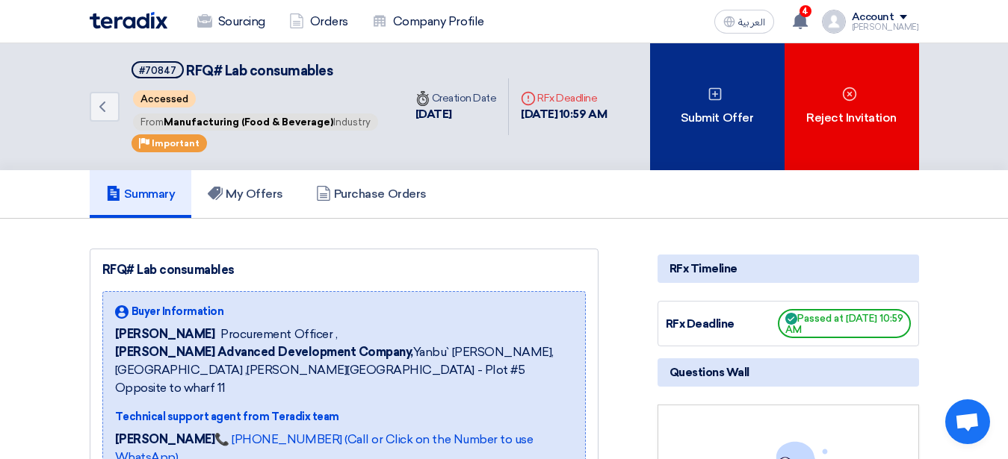
click at [732, 108] on div "Submit Offer" at bounding box center [717, 106] width 134 height 127
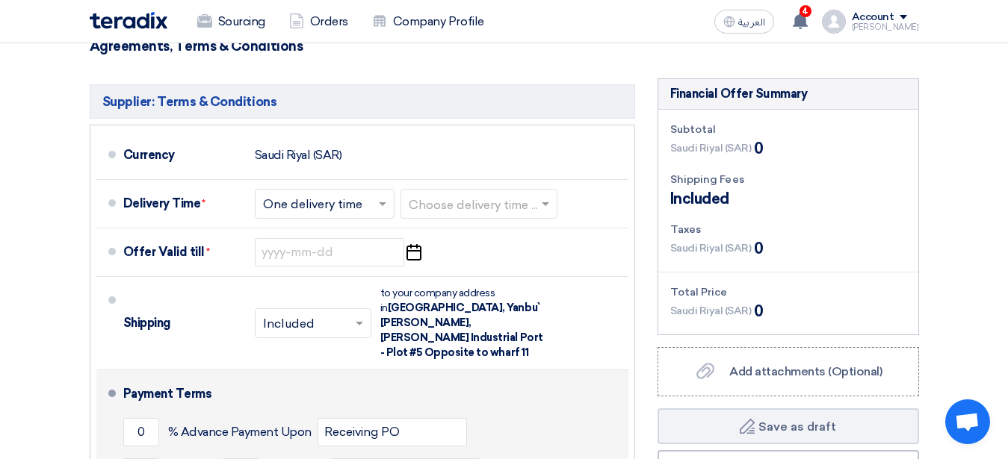
scroll to position [1295, 0]
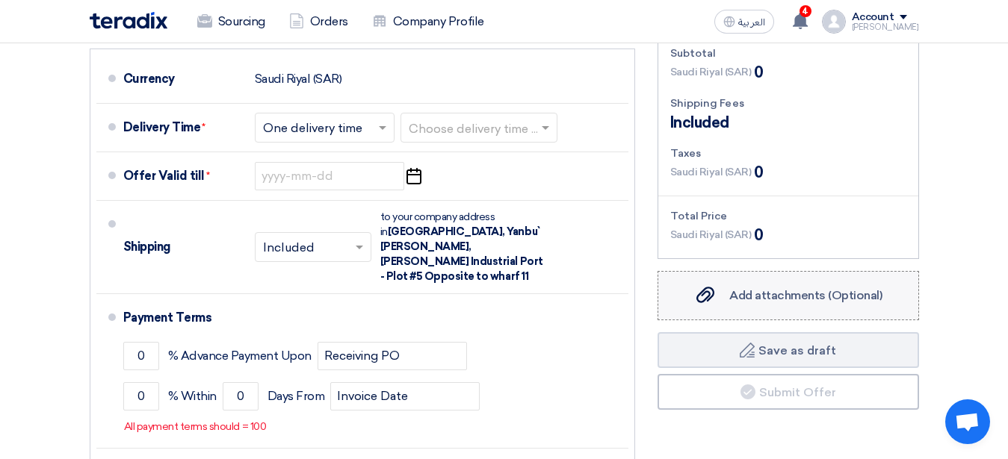
click at [752, 296] on span "Add attachments (Optional)" at bounding box center [805, 295] width 153 height 14
click at [0, 0] on input "Add attachments (Optional) Add attachments (Optional)" at bounding box center [0, 0] width 0 height 0
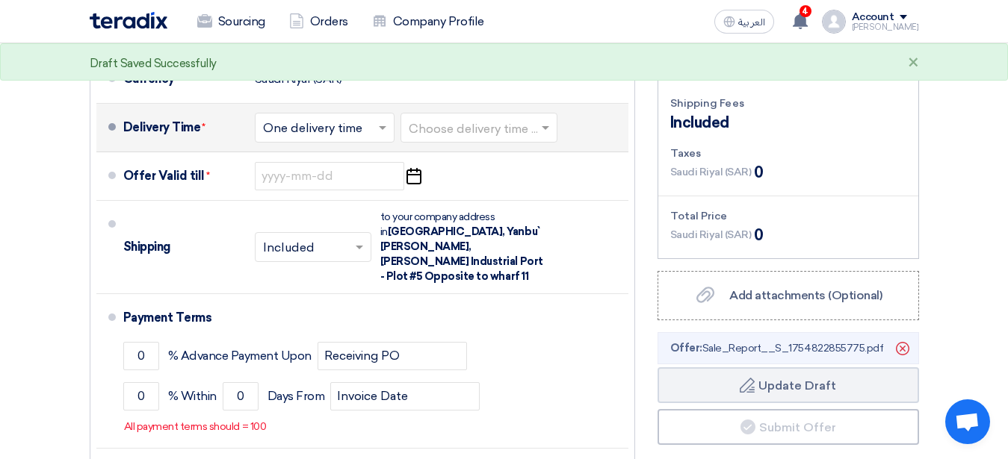
click at [379, 124] on span at bounding box center [384, 127] width 19 height 15
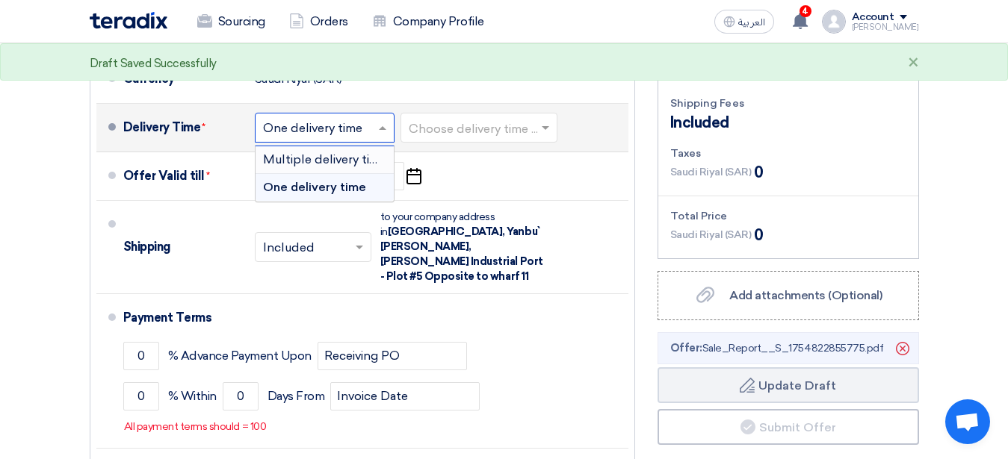
click at [347, 162] on span "Multiple delivery times" at bounding box center [327, 159] width 129 height 14
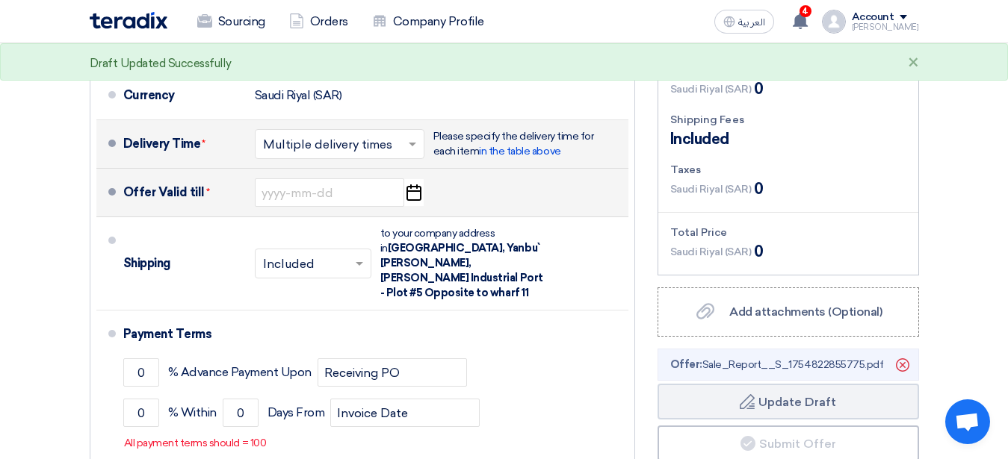
click at [417, 184] on use "button" at bounding box center [413, 192] width 15 height 16
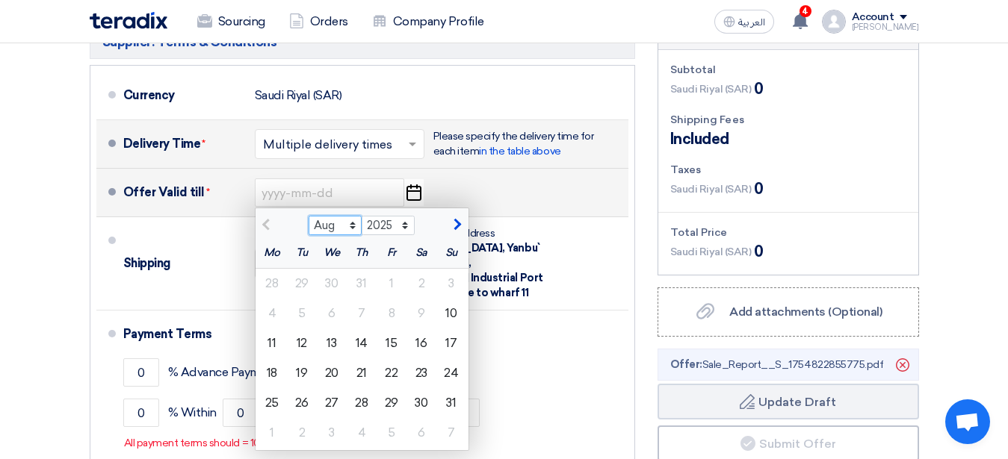
select select "9"
click option "Sep" at bounding box center [0, 0] width 0 height 0
click at [331, 300] on div "10" at bounding box center [332, 314] width 30 height 30
type input "9/10/2025"
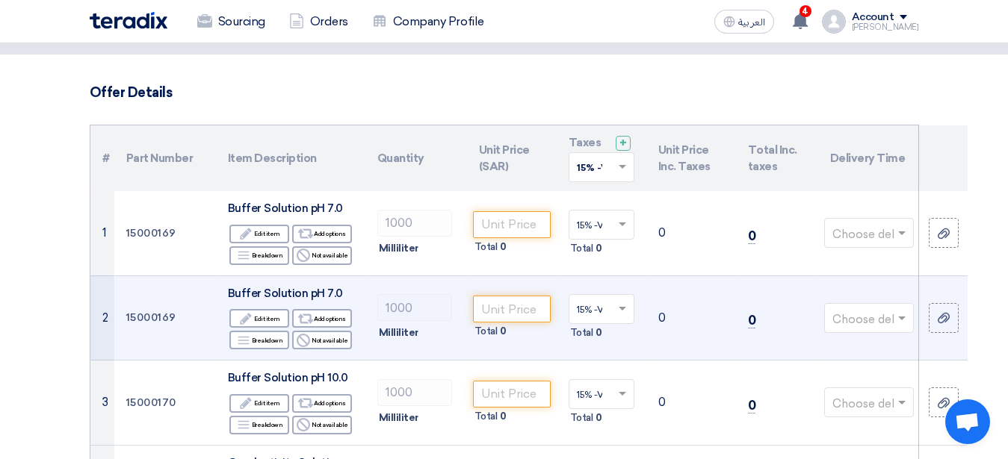
scroll to position [152, 0]
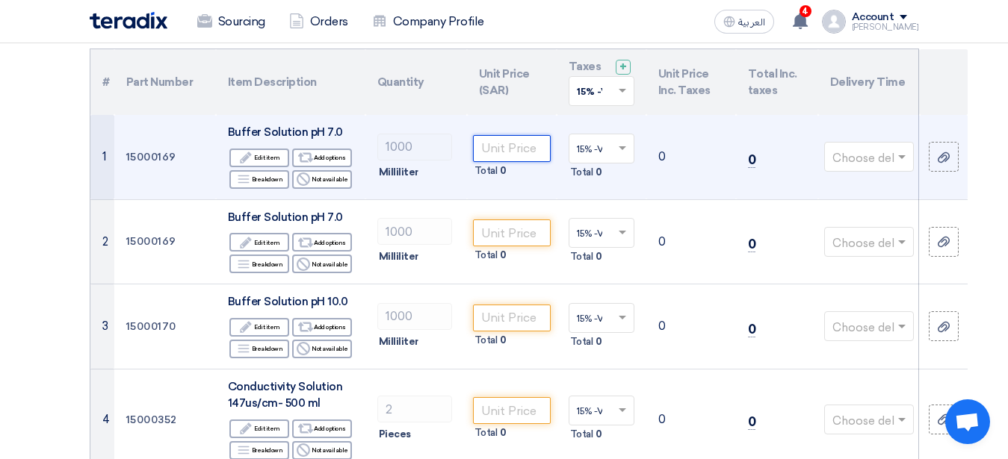
click at [524, 145] on input "number" at bounding box center [512, 148] width 78 height 27
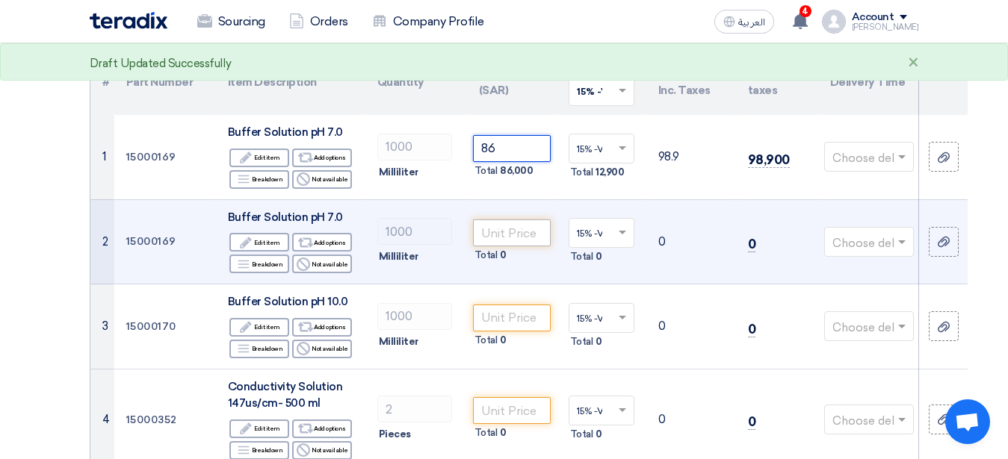
type input "86"
click at [514, 232] on input "number" at bounding box center [512, 233] width 78 height 27
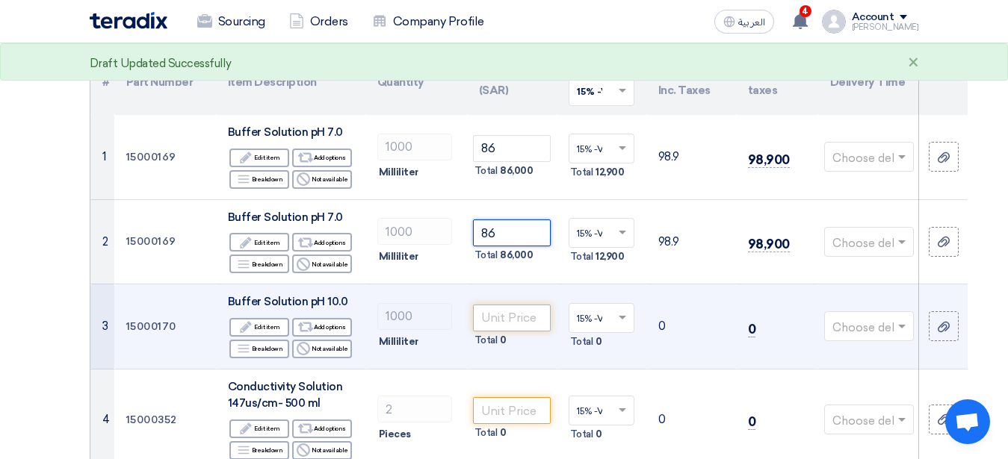
type input "86"
click at [499, 320] on input "number" at bounding box center [512, 318] width 78 height 27
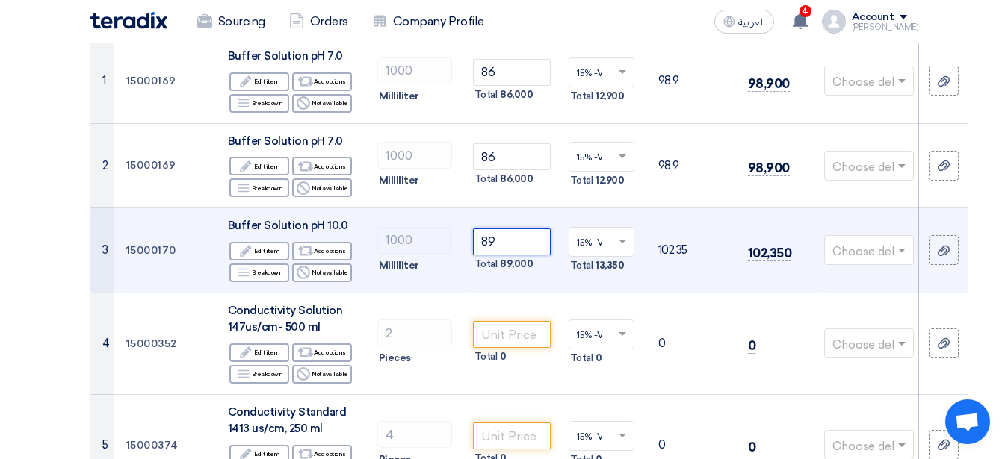
scroll to position [305, 0]
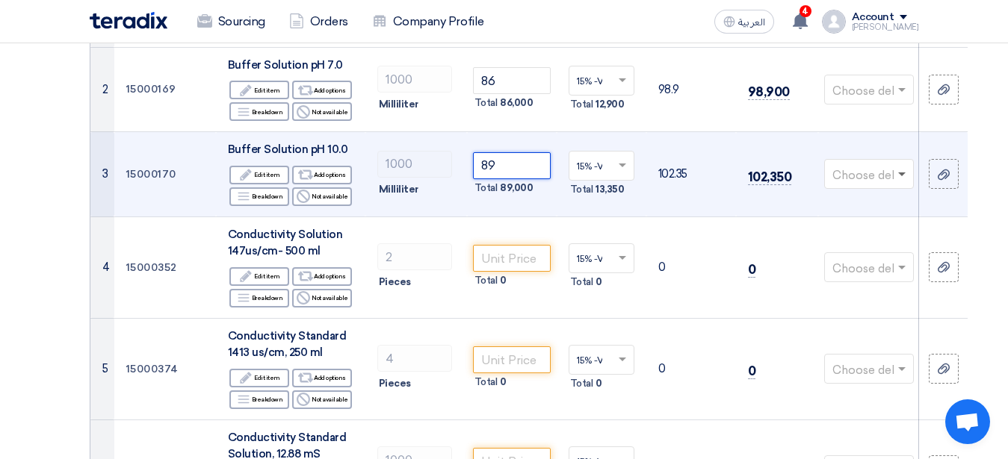
type input "89"
click at [904, 177] on span at bounding box center [903, 174] width 19 height 17
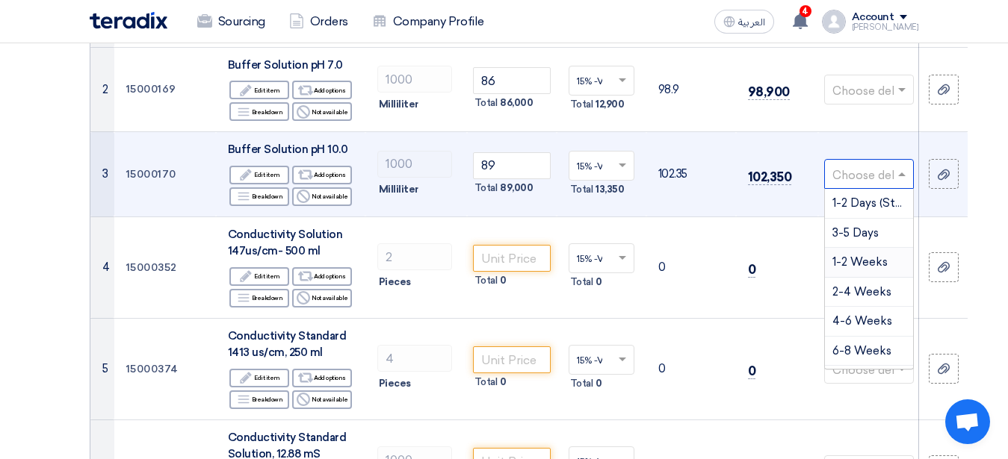
click at [856, 258] on span "1-2 Weeks" at bounding box center [859, 261] width 55 height 13
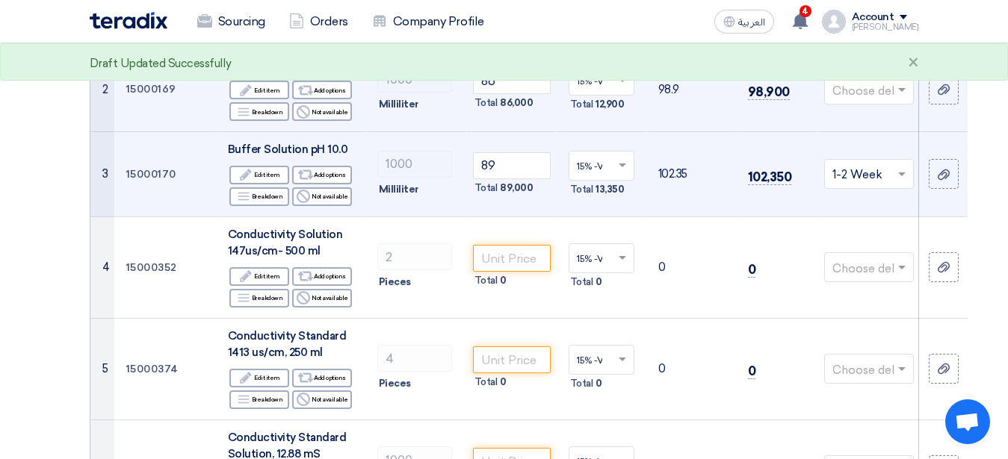
click at [902, 86] on span at bounding box center [903, 89] width 19 height 17
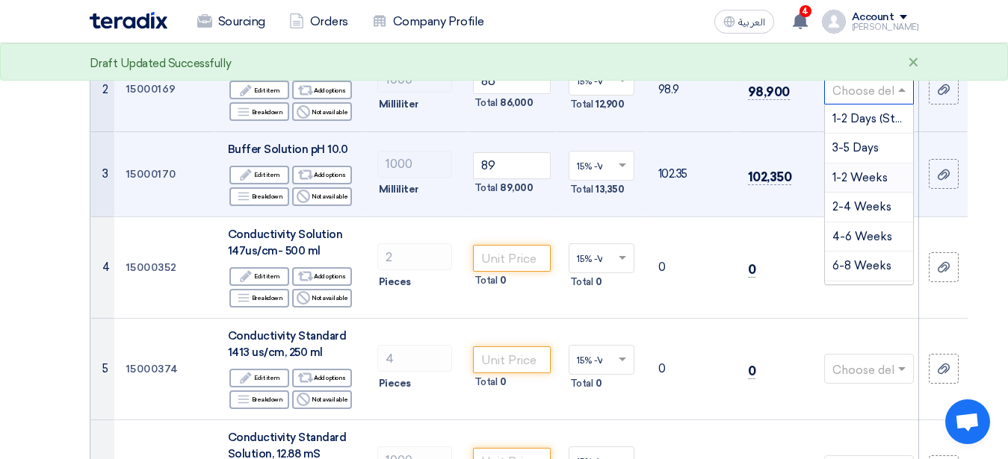
click at [859, 176] on span "1-2 Weeks" at bounding box center [859, 177] width 55 height 13
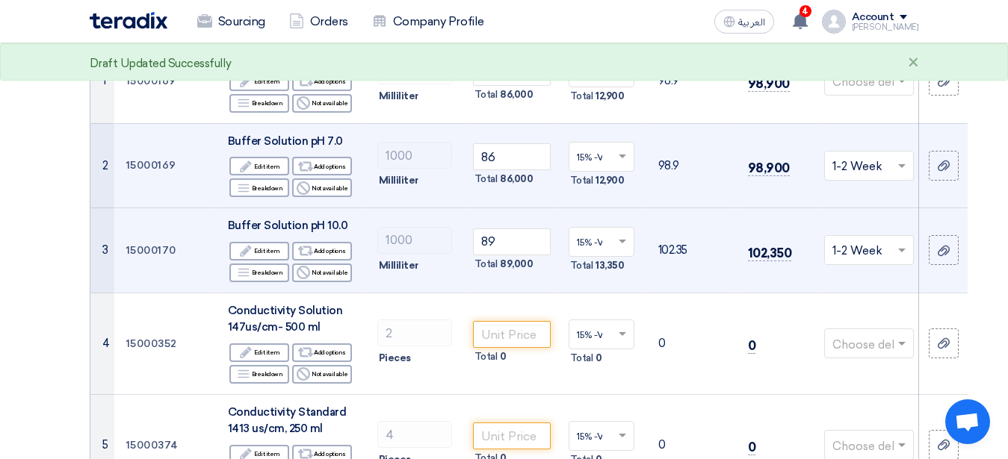
scroll to position [152, 0]
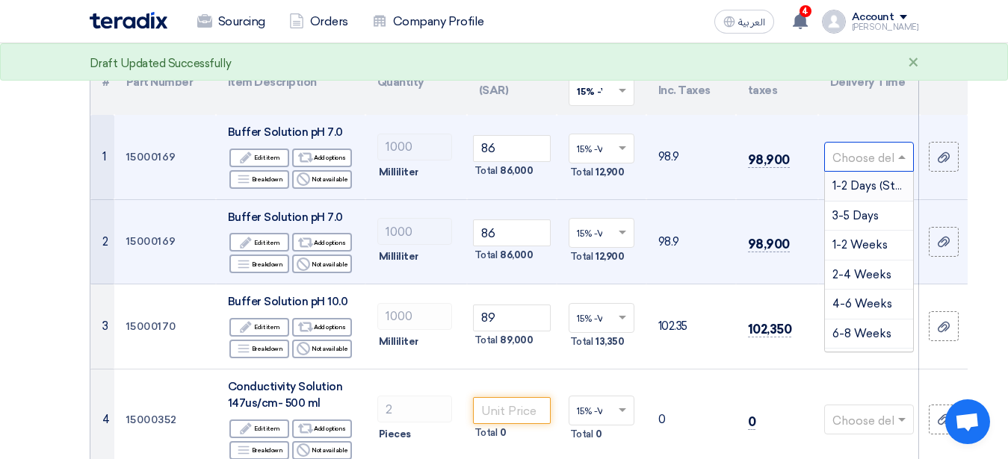
click at [900, 153] on span at bounding box center [903, 157] width 19 height 17
click at [850, 242] on span "1-2 Weeks" at bounding box center [859, 244] width 55 height 13
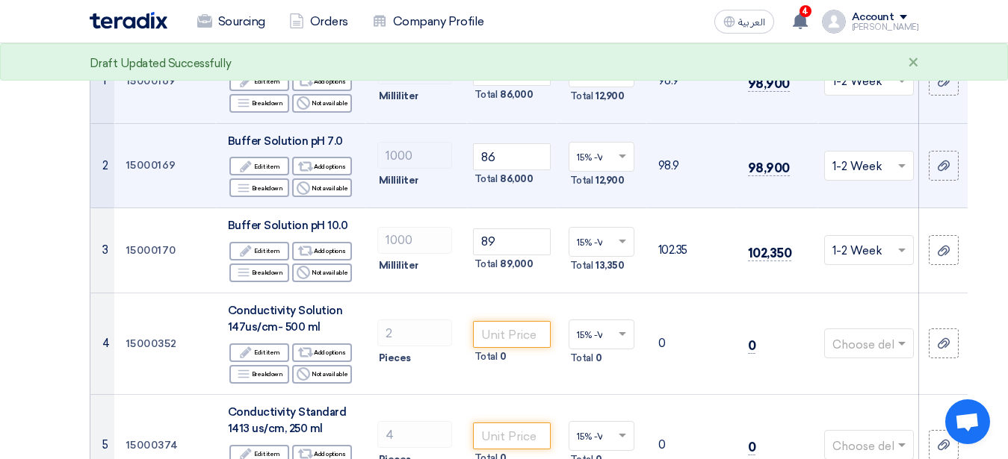
scroll to position [305, 0]
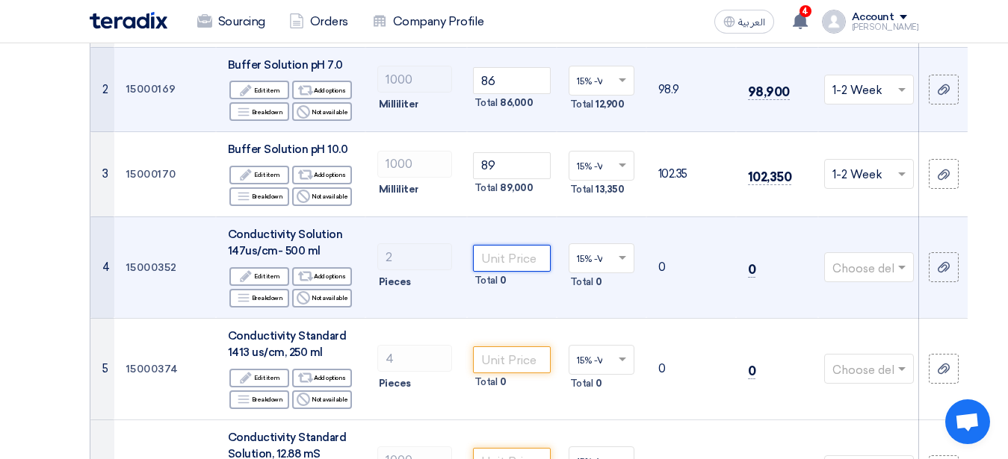
click at [515, 260] on input "number" at bounding box center [512, 258] width 78 height 27
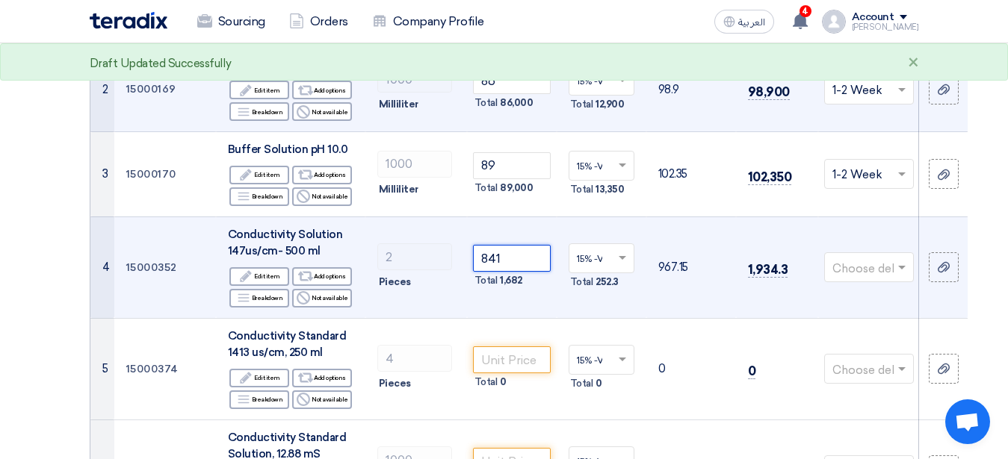
type input "841"
click at [897, 267] on span at bounding box center [903, 267] width 19 height 17
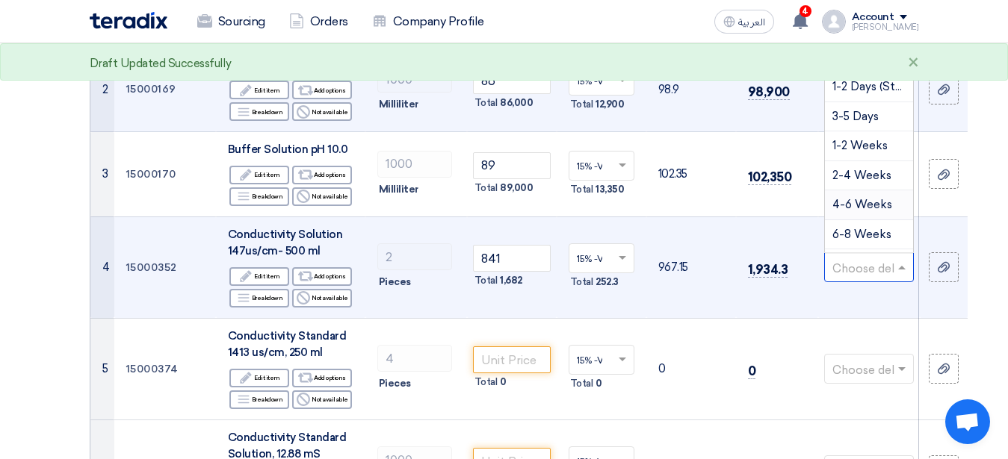
scroll to position [145, 0]
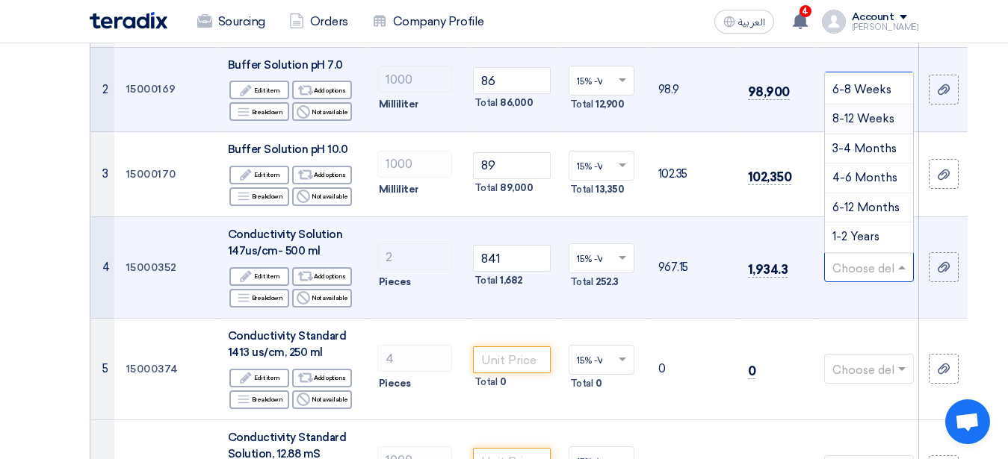
click at [874, 117] on span "8-12 Weeks" at bounding box center [863, 118] width 62 height 13
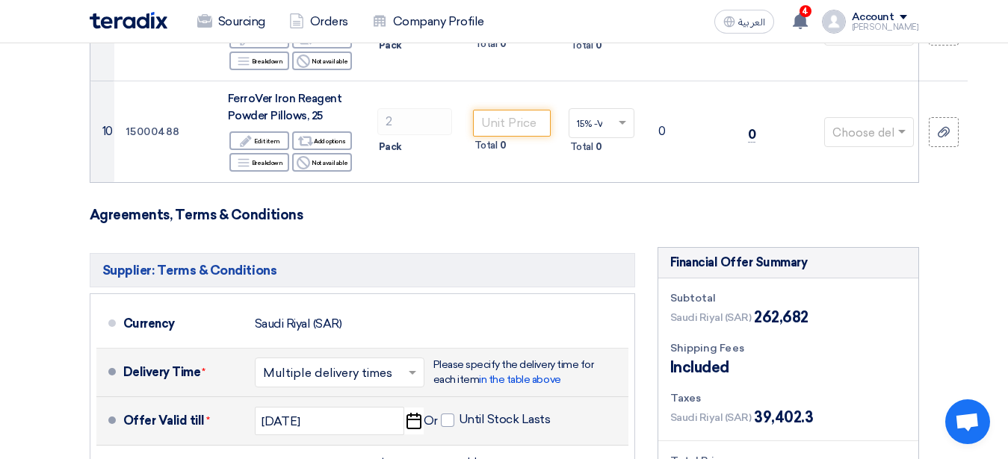
scroll to position [1371, 0]
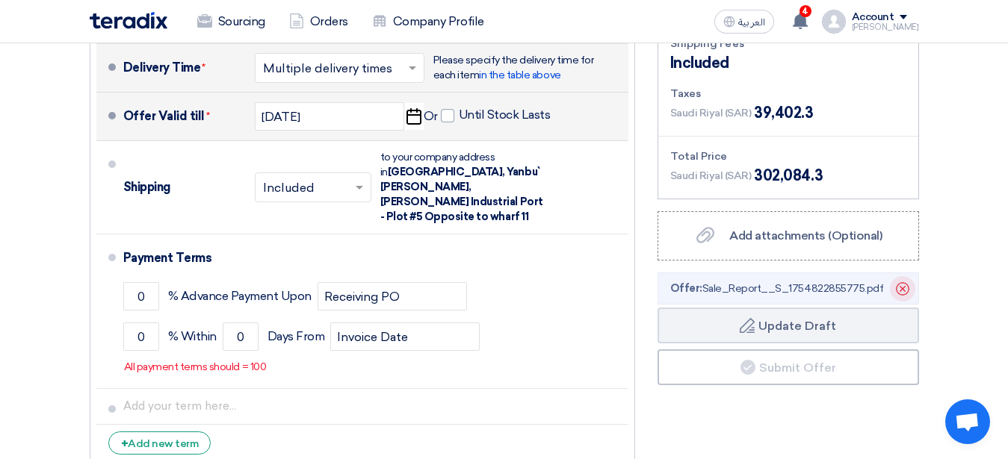
click at [902, 282] on use at bounding box center [902, 288] width 13 height 13
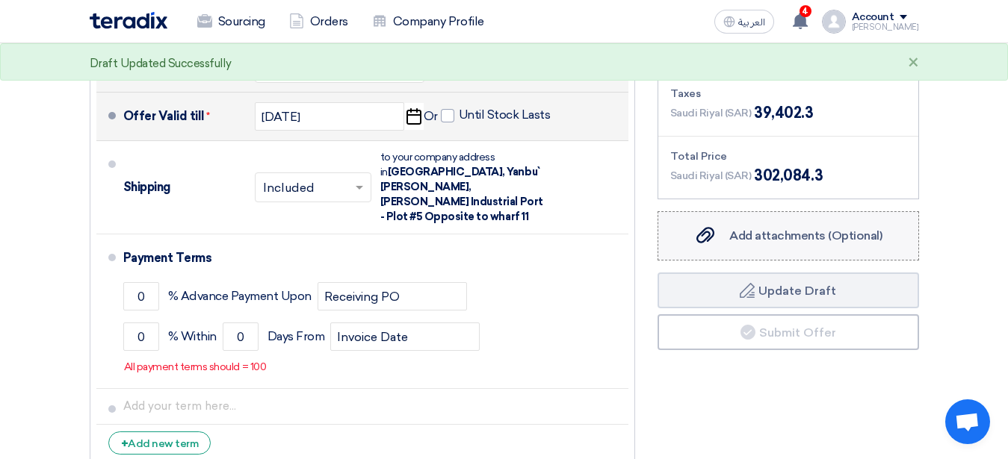
click at [766, 229] on span "Add attachments (Optional)" at bounding box center [805, 236] width 153 height 14
click at [0, 0] on input "Add attachments (Optional) Add attachments (Optional)" at bounding box center [0, 0] width 0 height 0
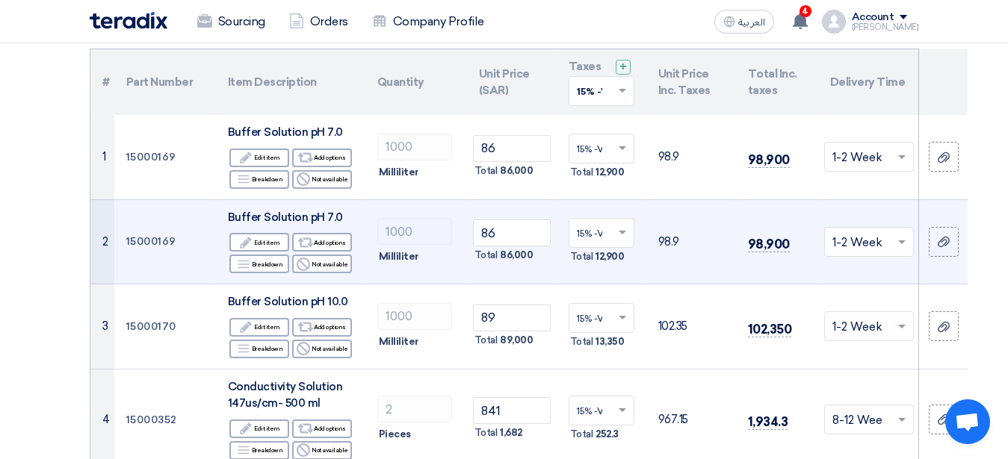
scroll to position [229, 0]
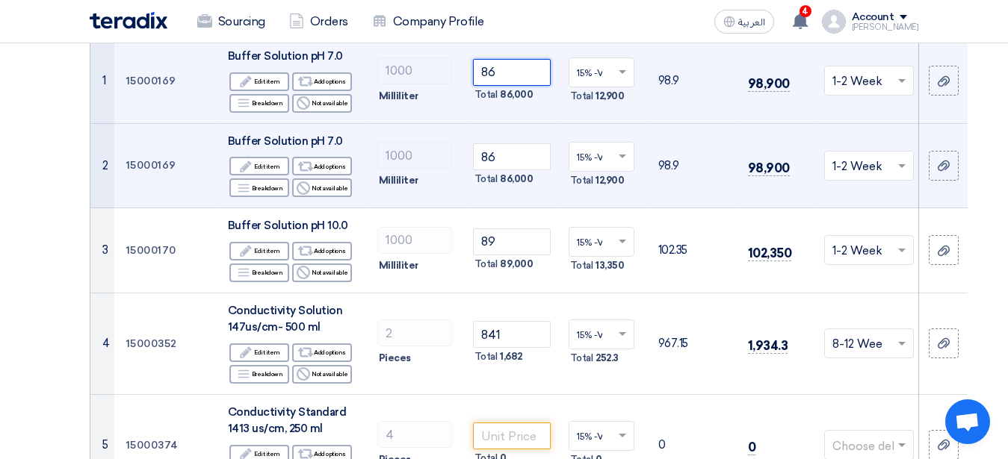
click at [480, 75] on input "86" at bounding box center [512, 72] width 78 height 27
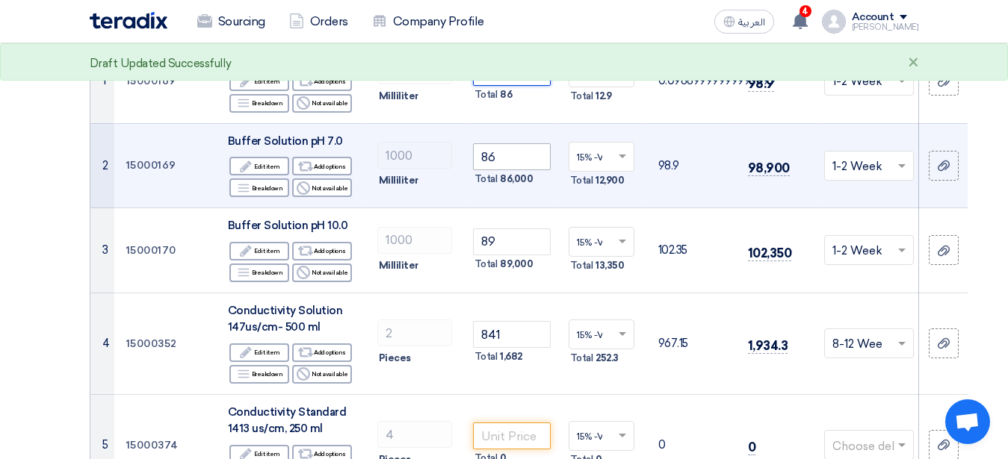
type input "0.086"
click at [479, 158] on input "86" at bounding box center [512, 156] width 78 height 27
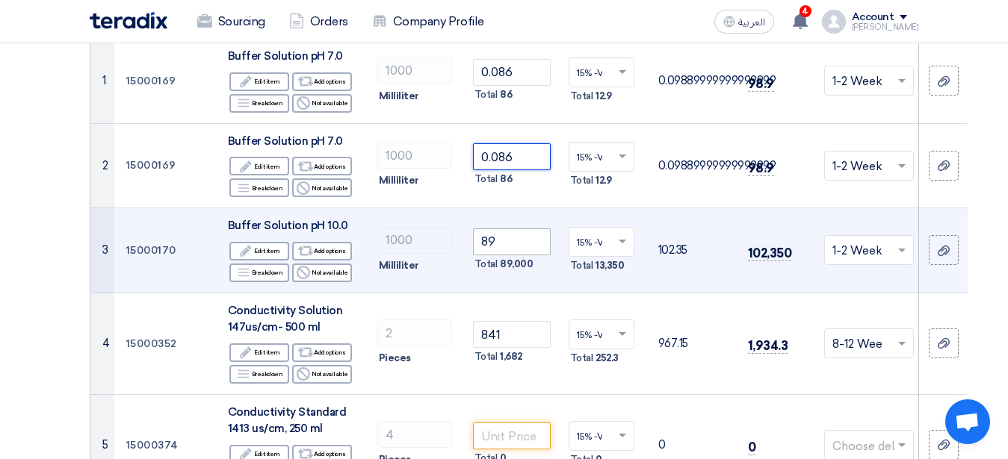
type input "0.086"
click at [479, 243] on input "89" at bounding box center [512, 242] width 78 height 27
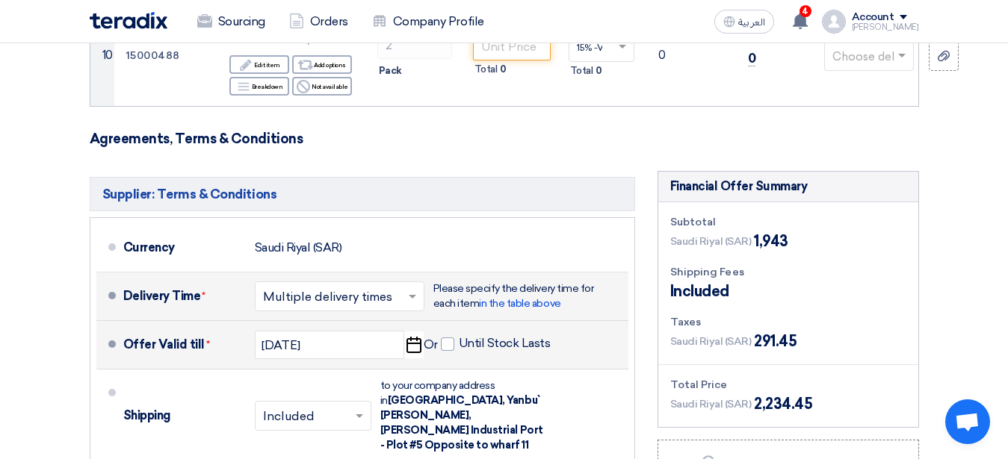
scroll to position [1219, 0]
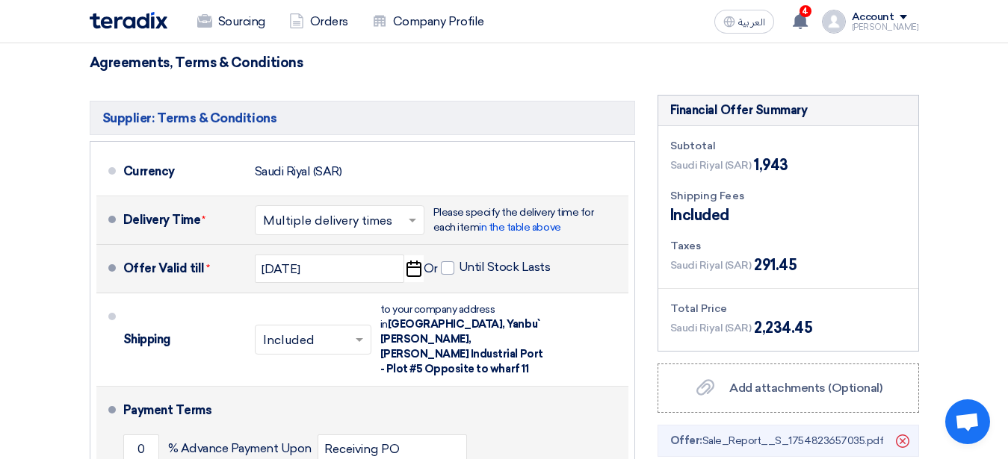
type input "0.089"
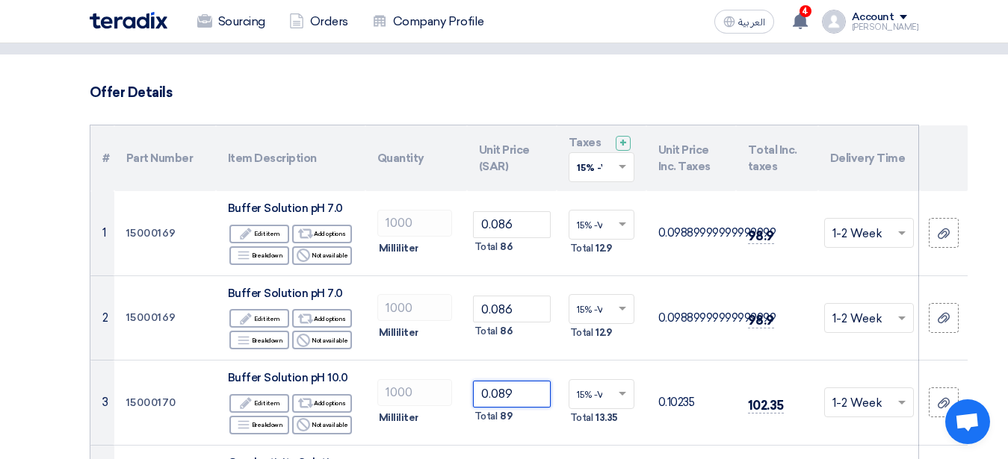
scroll to position [152, 0]
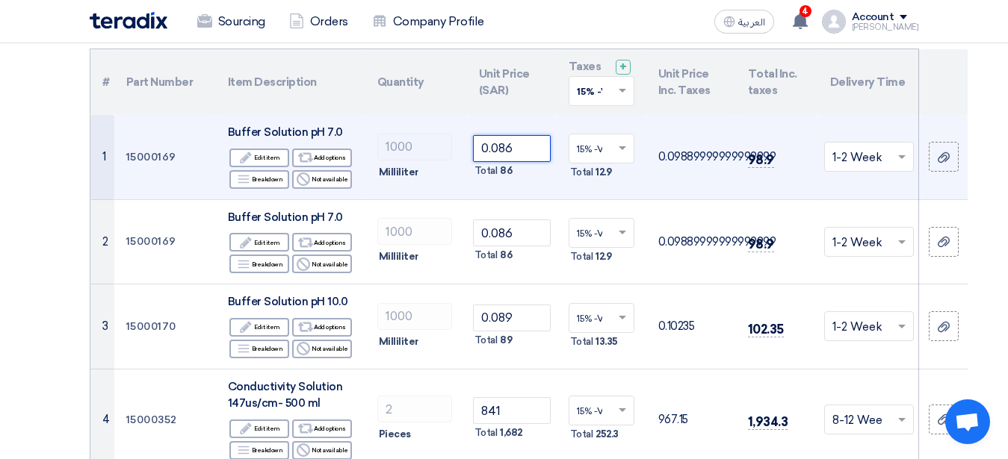
click at [524, 148] on input "0.086" at bounding box center [512, 148] width 78 height 27
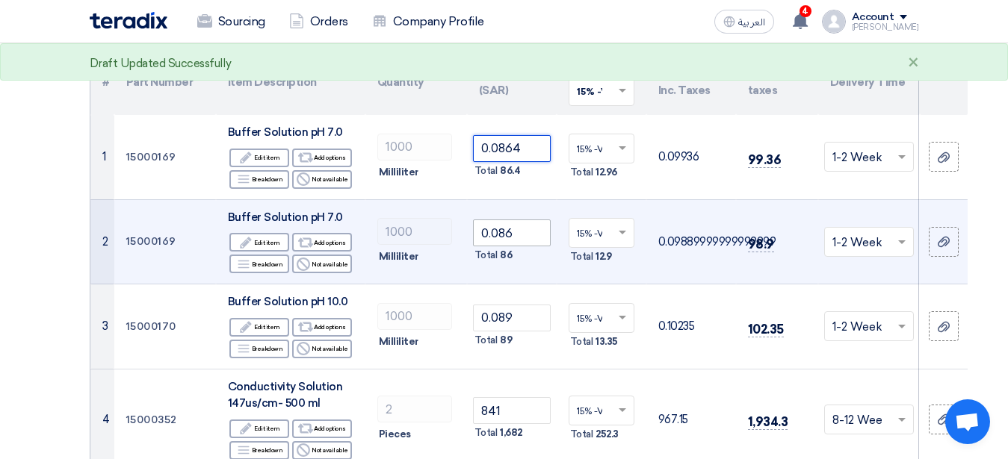
type input "0.0864"
click at [518, 238] on input "0.086" at bounding box center [512, 233] width 78 height 27
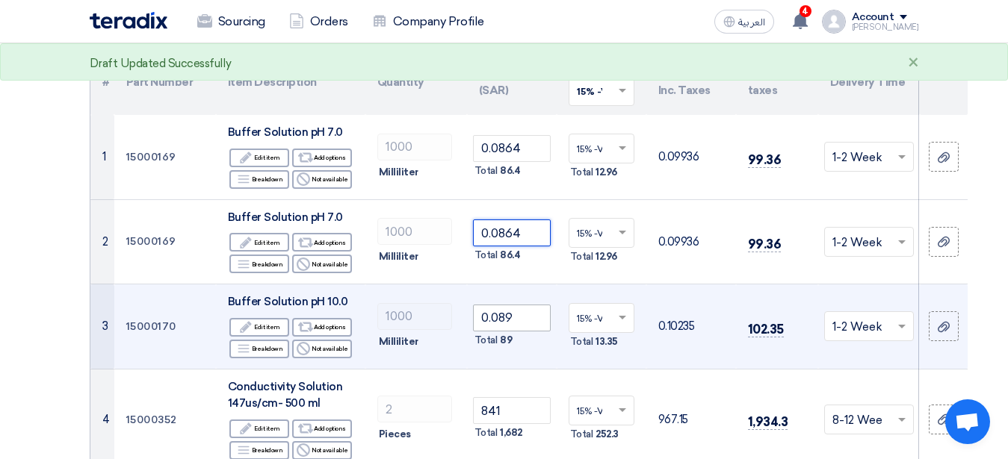
type input "0.0864"
click at [518, 326] on input "0.089" at bounding box center [512, 318] width 78 height 27
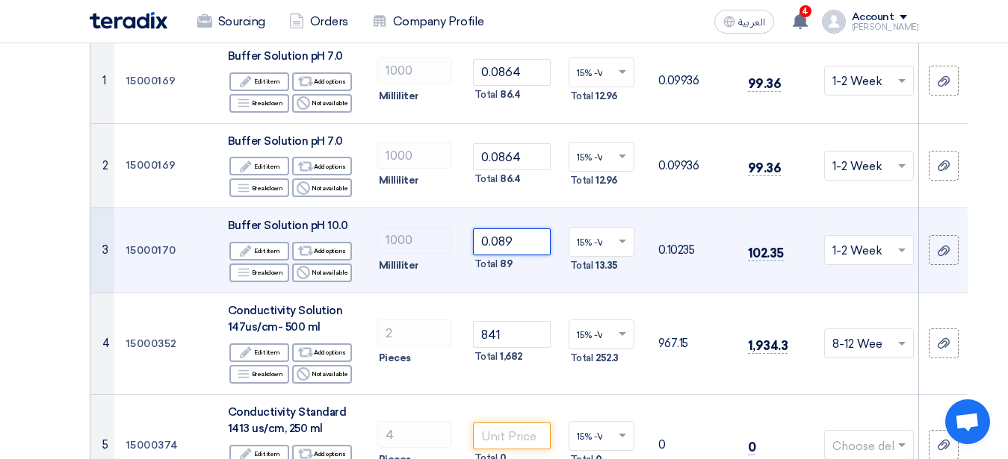
scroll to position [305, 0]
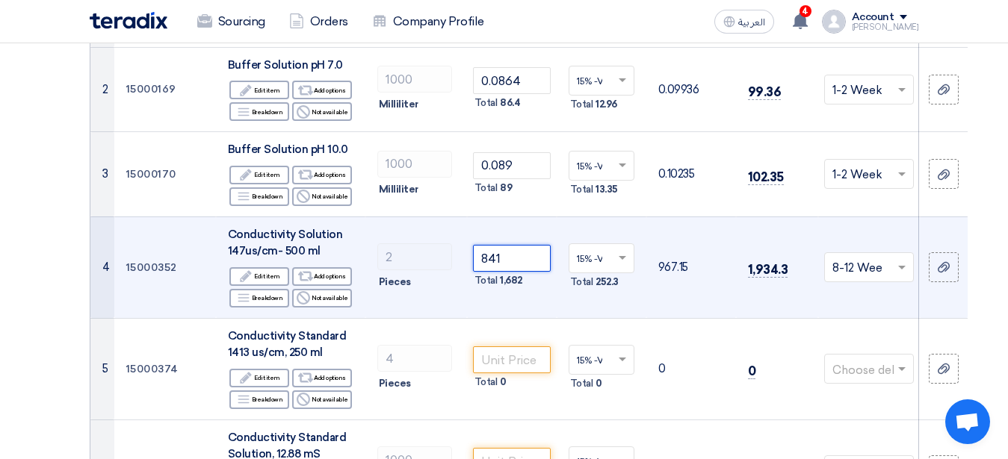
click at [507, 256] on input "841" at bounding box center [512, 258] width 78 height 27
click at [507, 257] on input "841" at bounding box center [512, 258] width 78 height 27
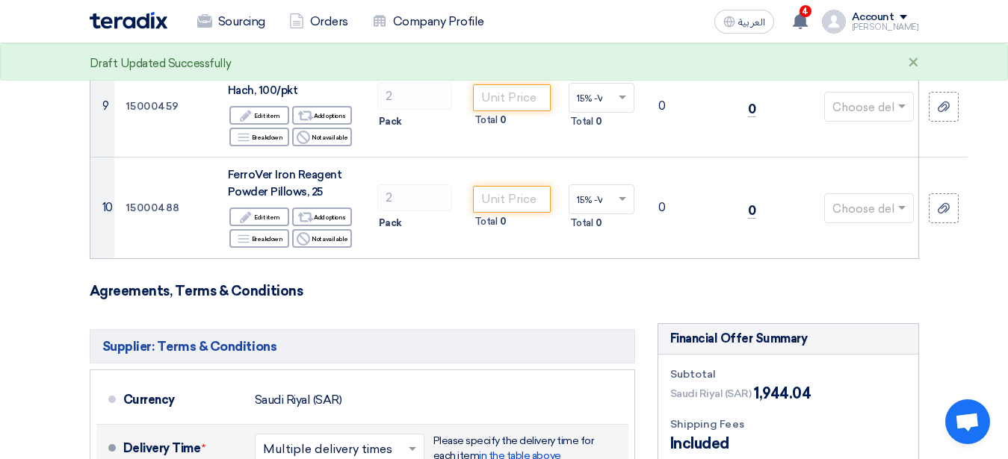
scroll to position [1067, 0]
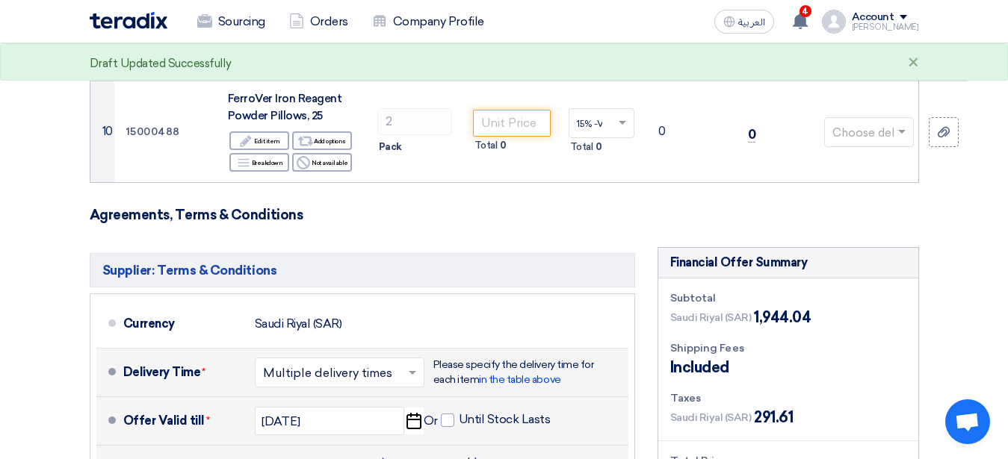
type input "841.12"
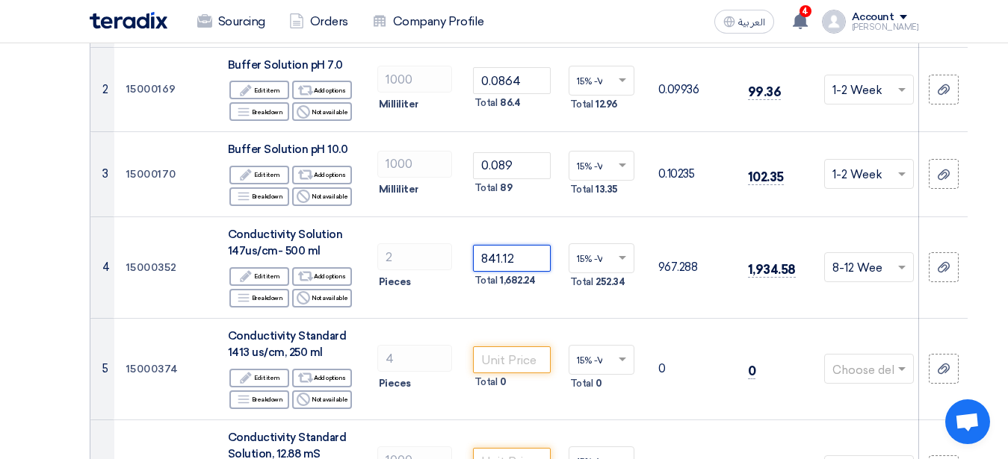
scroll to position [229, 0]
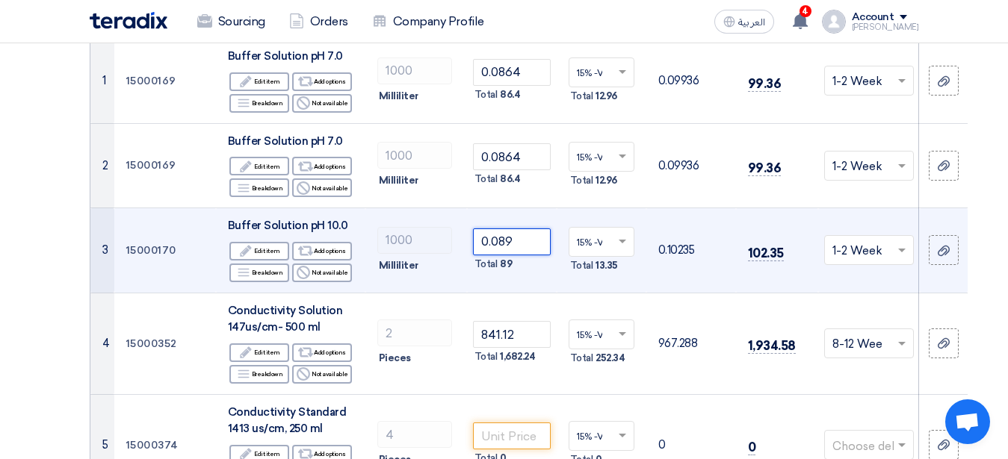
click at [520, 247] on input "0.089" at bounding box center [512, 242] width 78 height 27
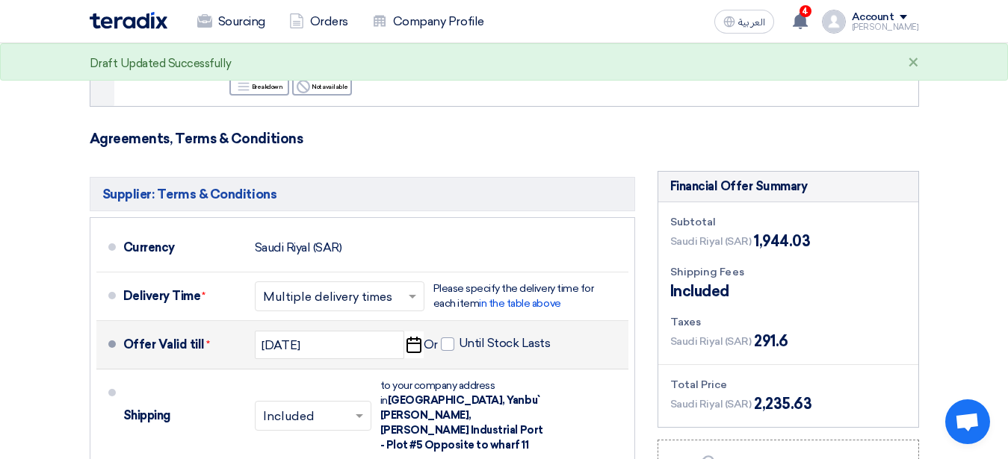
scroll to position [1219, 0]
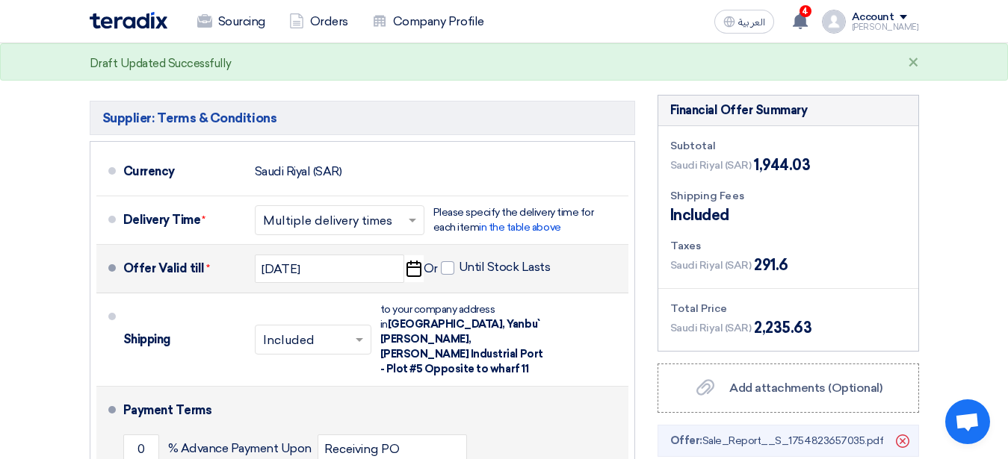
type input "0.08899"
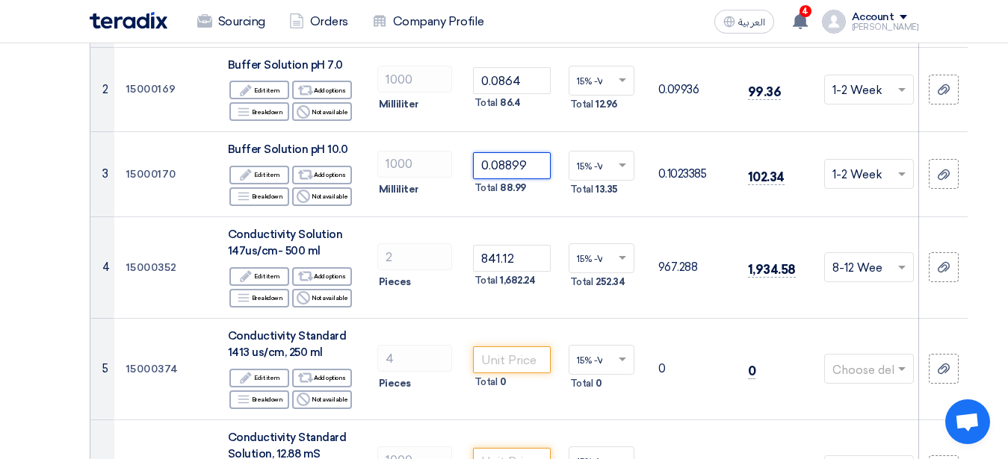
scroll to position [381, 0]
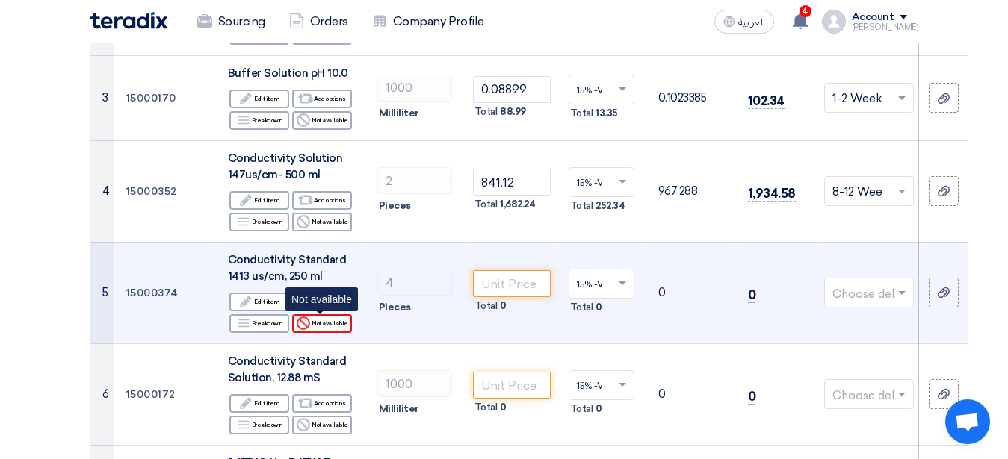
click at [323, 328] on div "Reject Not available" at bounding box center [322, 323] width 60 height 19
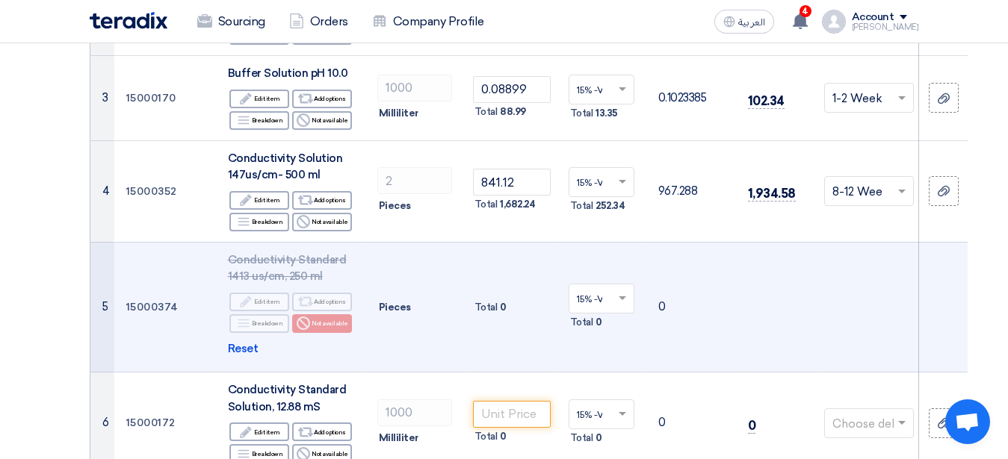
scroll to position [533, 0]
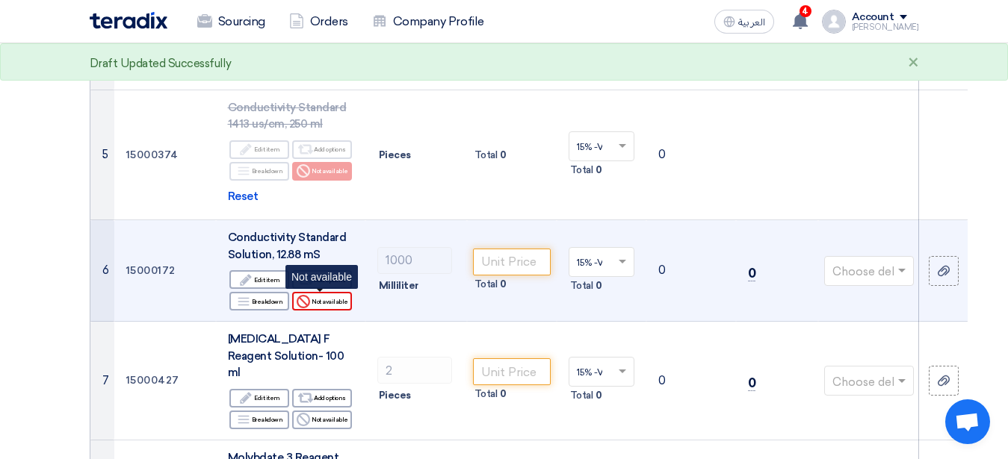
click at [335, 298] on div "Reject Not available" at bounding box center [322, 301] width 60 height 19
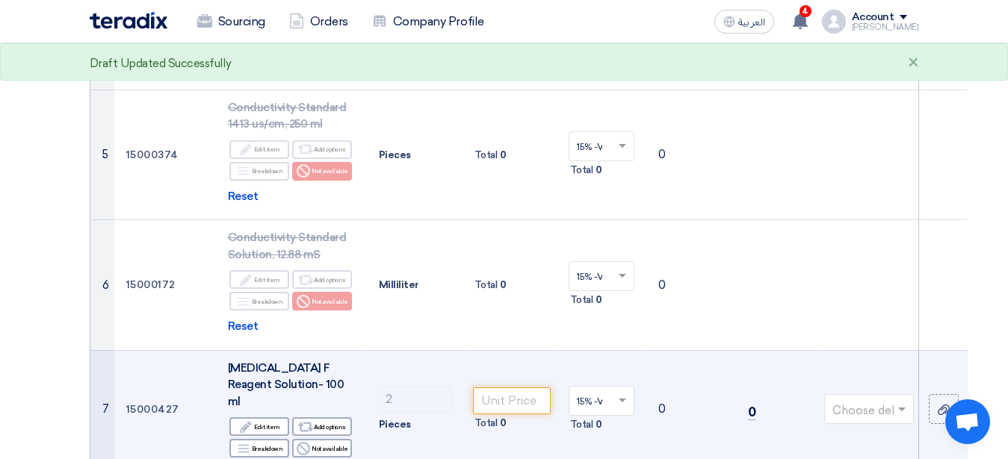
scroll to position [686, 0]
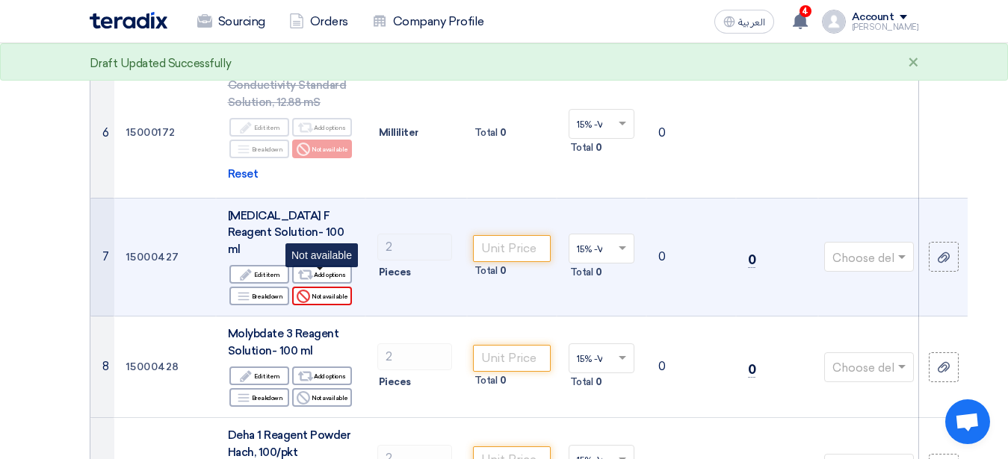
click at [341, 287] on div "Reject Not available" at bounding box center [322, 296] width 60 height 19
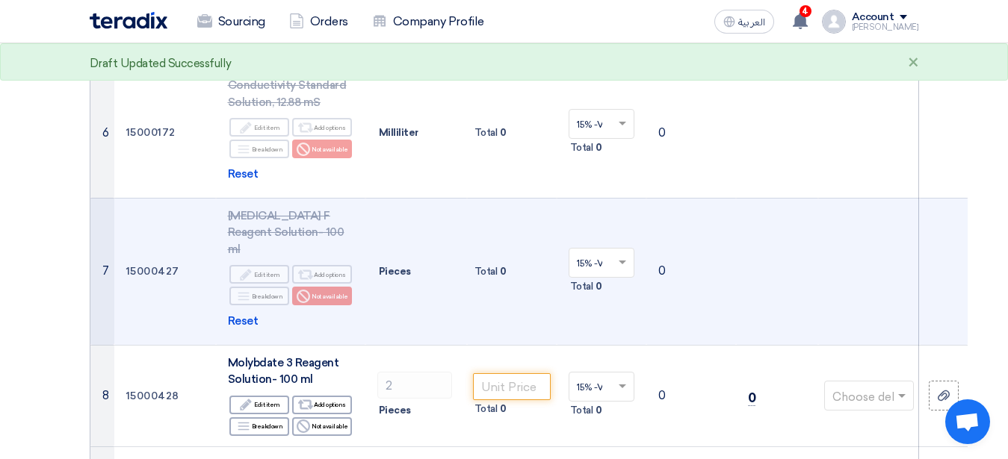
scroll to position [762, 0]
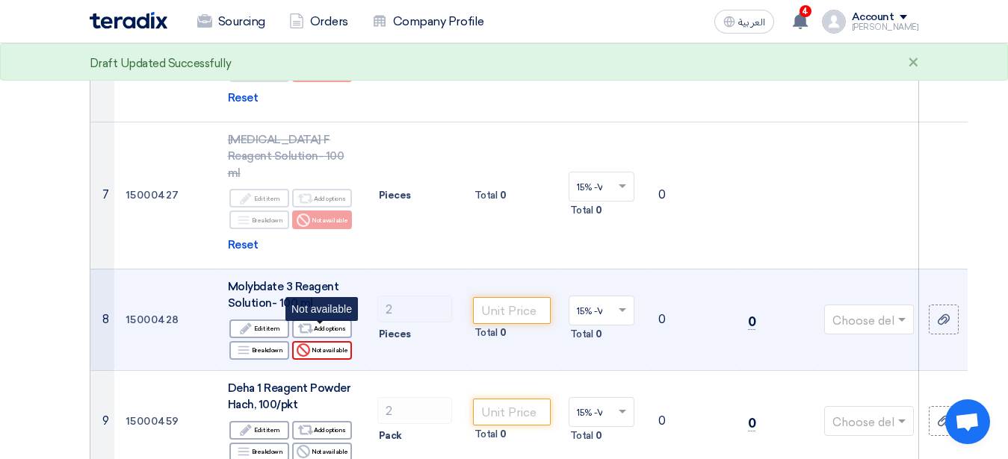
click at [327, 341] on div "Reject Not available" at bounding box center [322, 350] width 60 height 19
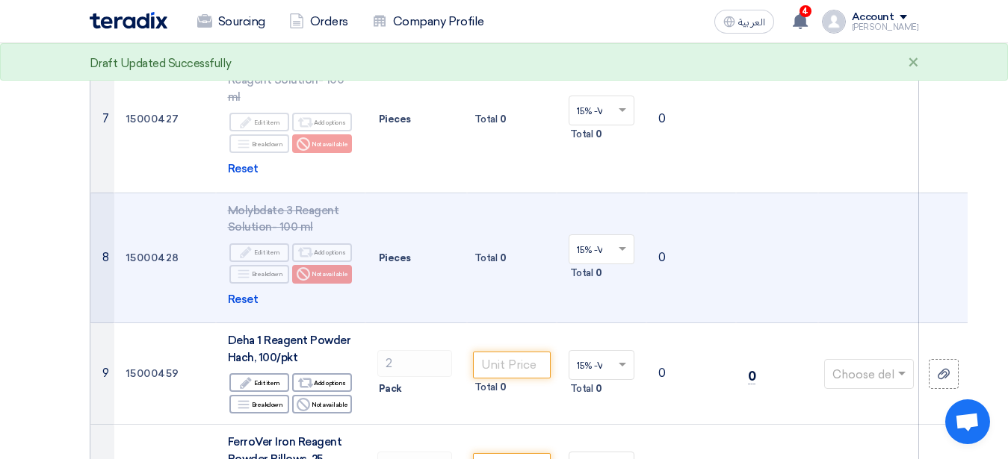
scroll to position [914, 0]
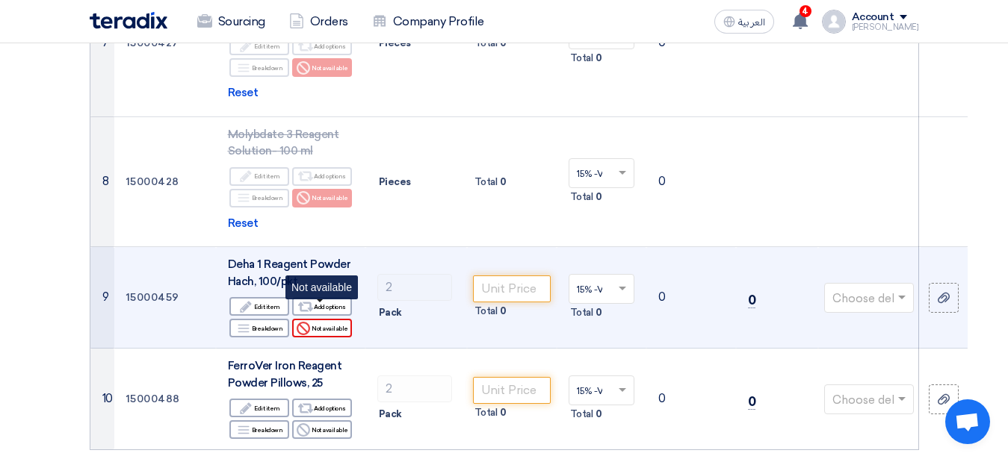
click at [327, 319] on div "Reject Not available" at bounding box center [322, 328] width 60 height 19
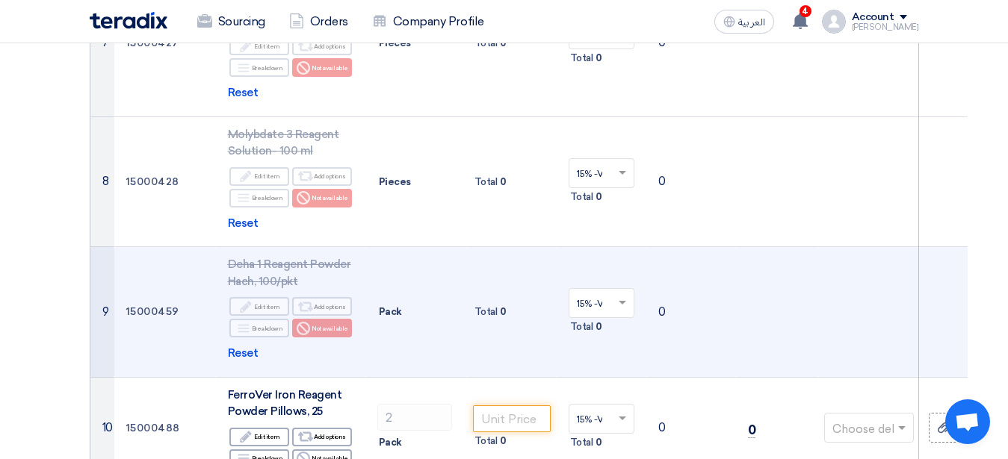
scroll to position [990, 0]
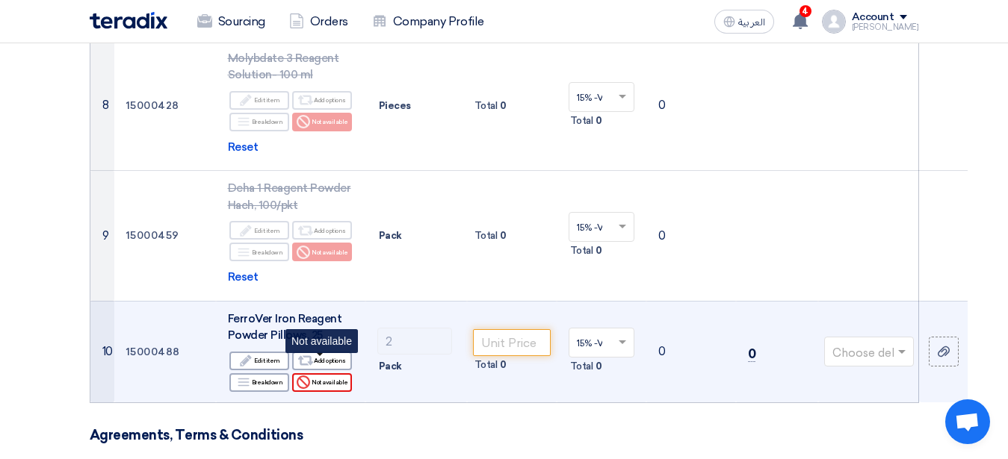
click at [335, 373] on div "Reject Not available" at bounding box center [322, 382] width 60 height 19
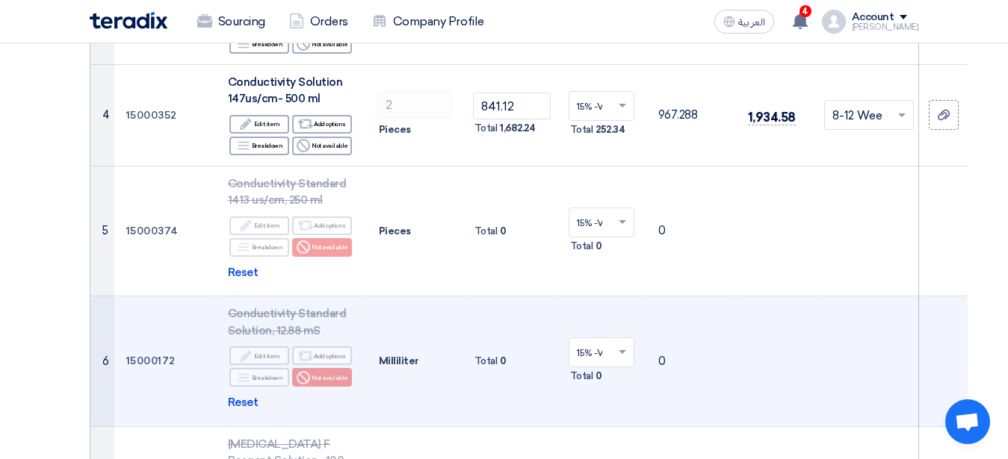
scroll to position [533, 0]
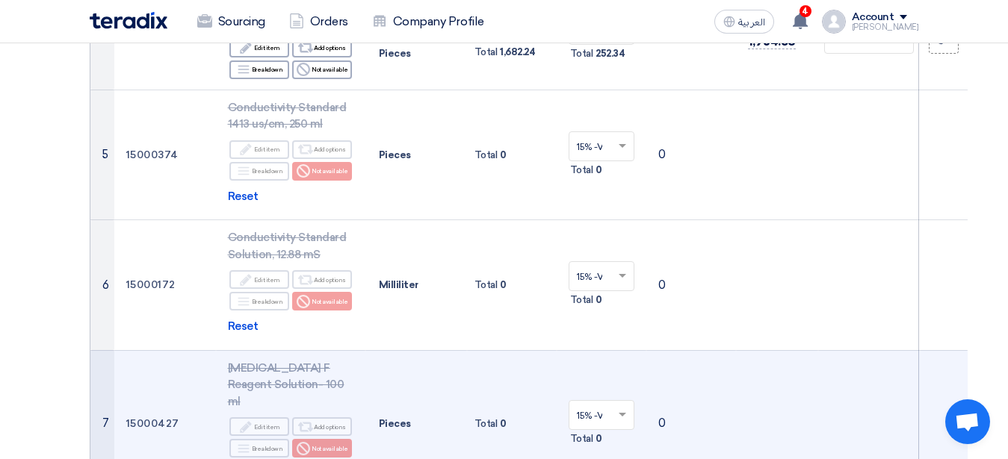
click at [826, 401] on td at bounding box center [869, 423] width 102 height 147
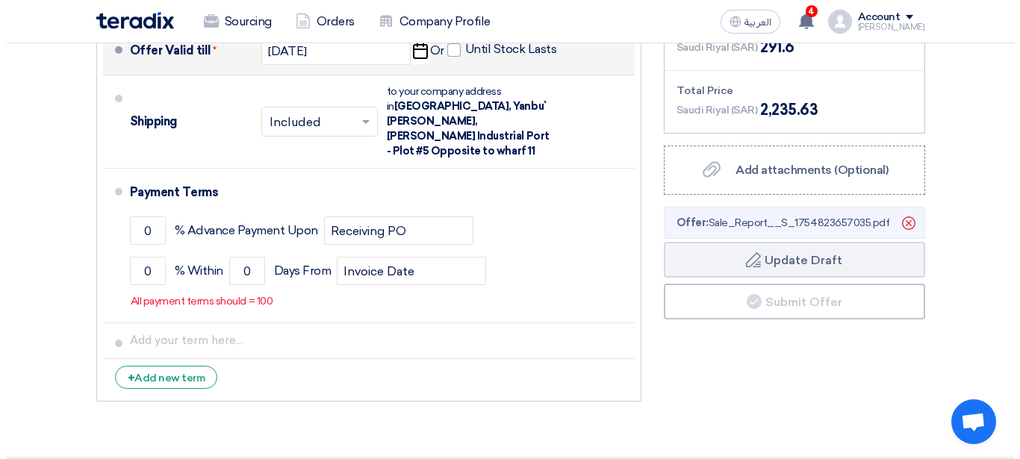
scroll to position [1686, 0]
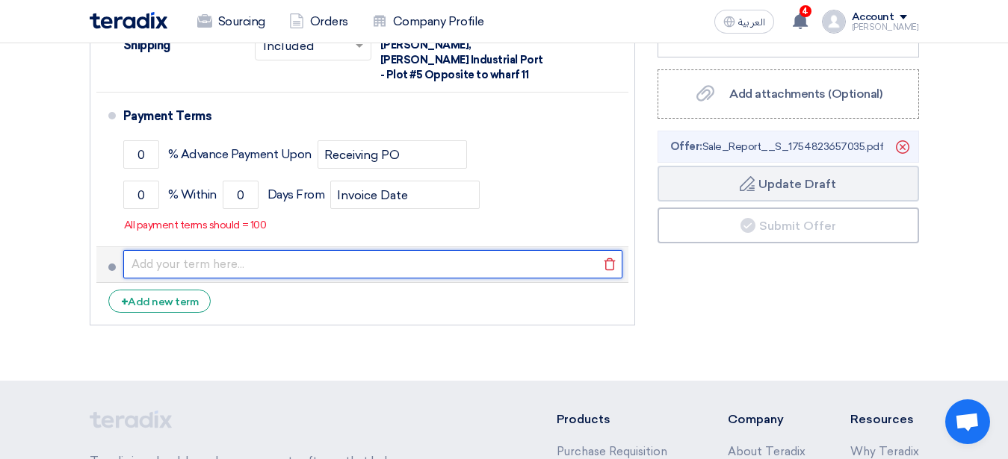
click at [192, 250] on input "text" at bounding box center [372, 264] width 499 height 28
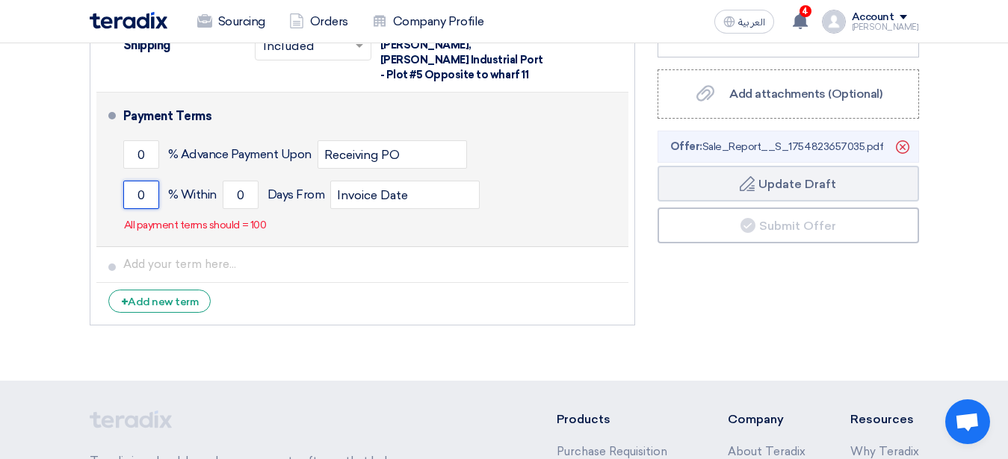
click at [146, 181] on input "0" at bounding box center [141, 195] width 36 height 28
click at [205, 218] on p "All payment terms should = 100" at bounding box center [195, 225] width 143 height 15
click at [137, 181] on input "0" at bounding box center [141, 195] width 36 height 28
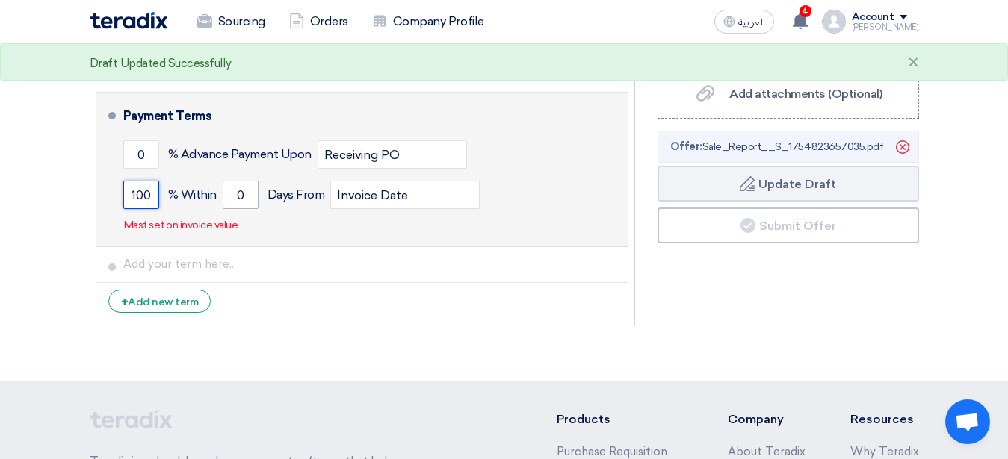
type input "100"
click at [232, 181] on input "0" at bounding box center [241, 195] width 36 height 28
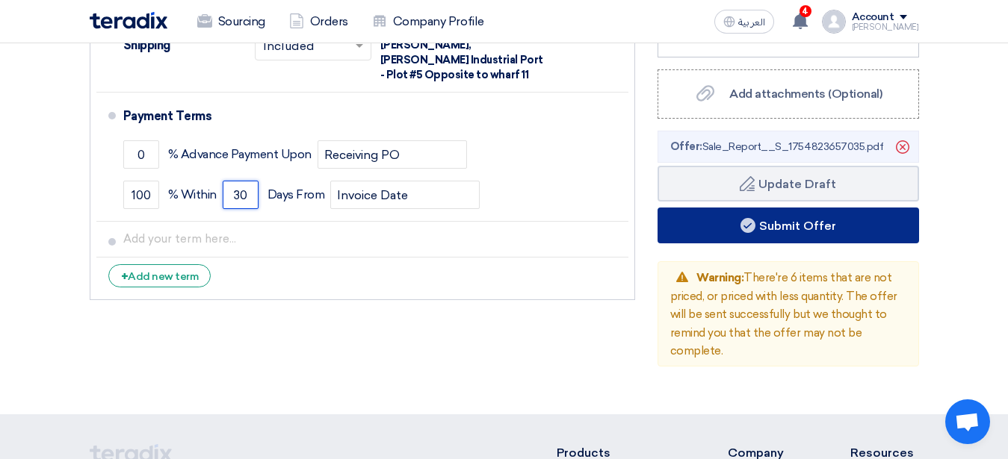
type input "30"
click at [817, 208] on button "Submit Offer" at bounding box center [787, 226] width 261 height 36
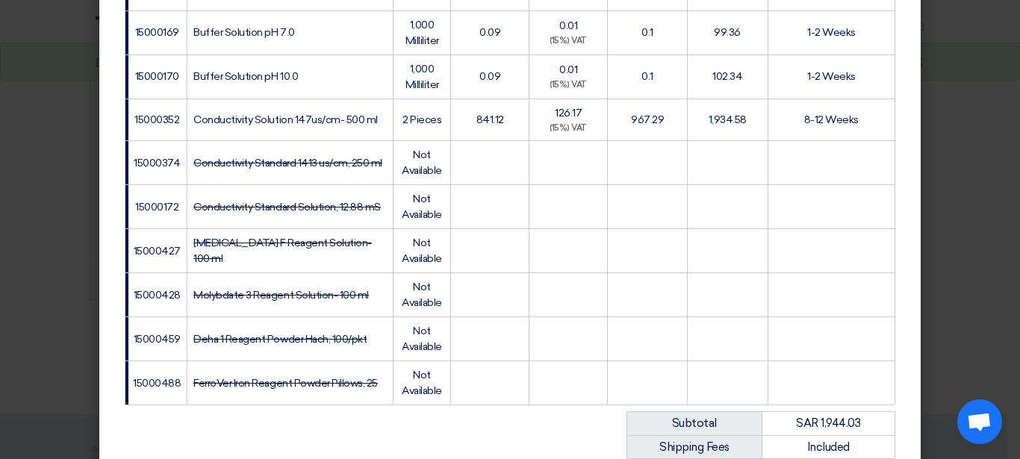
scroll to position [656, 0]
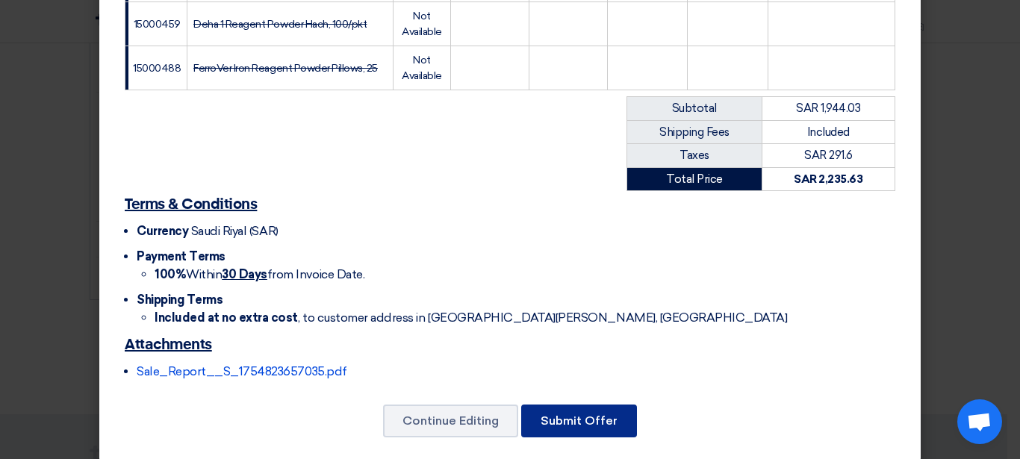
click at [565, 405] on button "Submit Offer" at bounding box center [579, 421] width 116 height 33
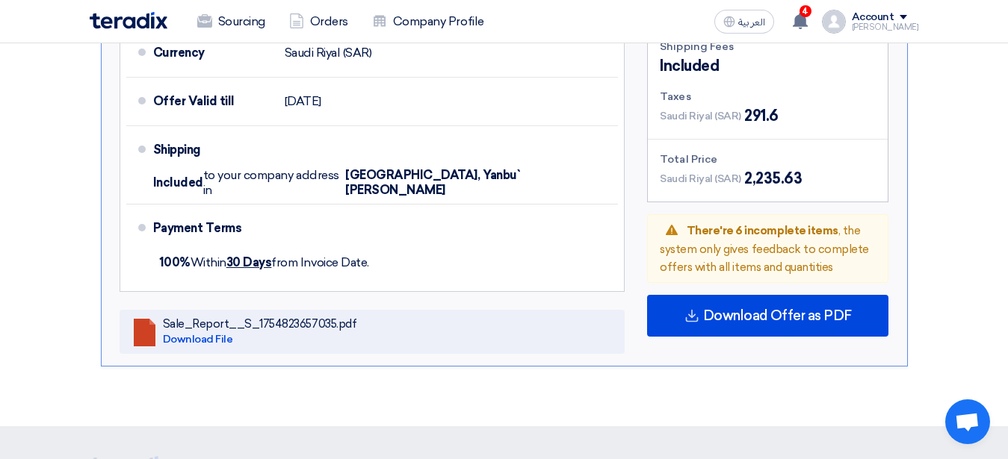
scroll to position [1518, 0]
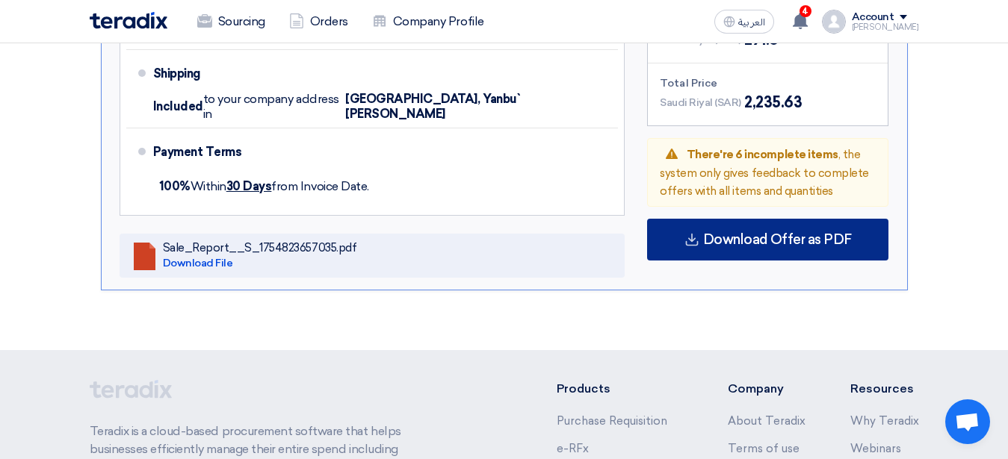
click at [719, 233] on span "Download Offer as PDF" at bounding box center [777, 239] width 149 height 13
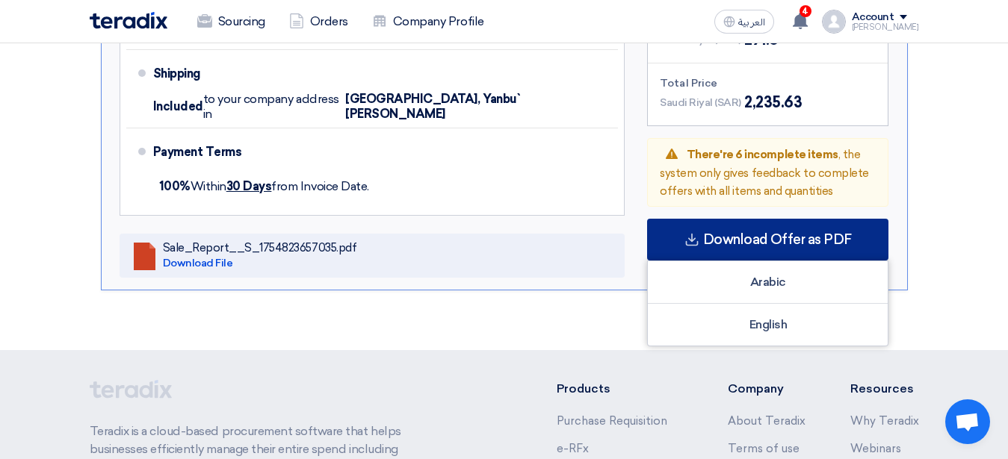
click at [719, 233] on span "Download Offer as PDF" at bounding box center [777, 239] width 149 height 13
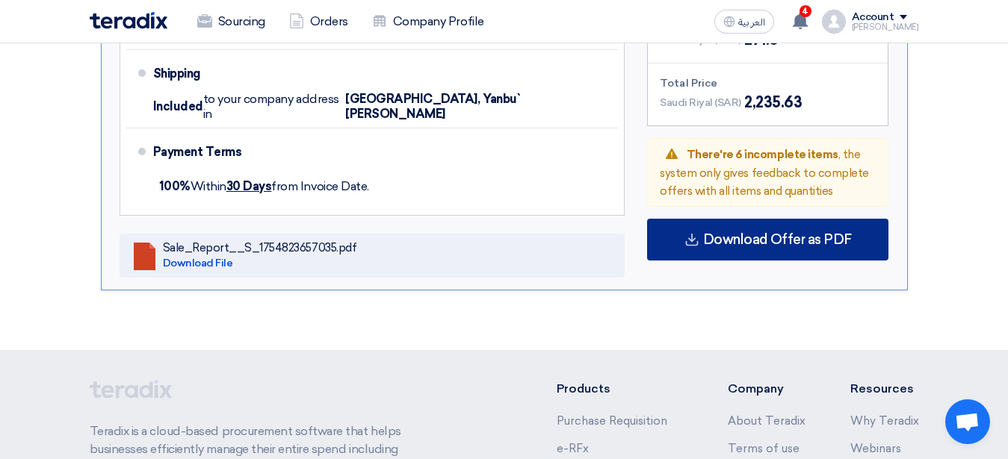
click at [691, 232] on icon at bounding box center [691, 239] width 15 height 15
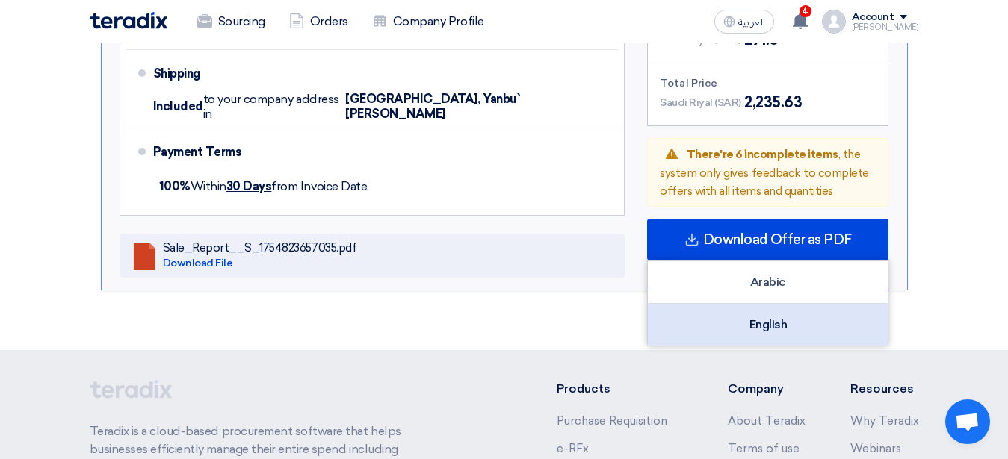
click at [741, 308] on div "English" at bounding box center [768, 325] width 240 height 42
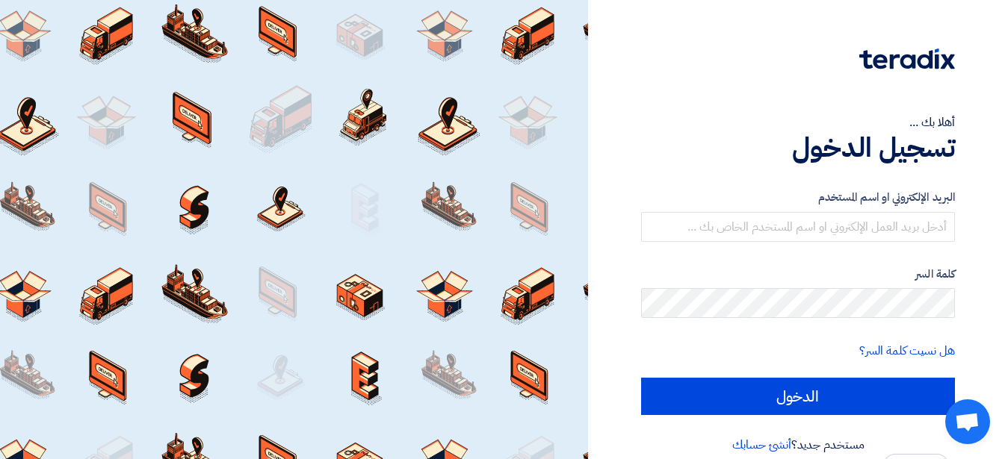
type input "[PERSON_NAME][EMAIL_ADDRESS][PERSON_NAME][DOMAIN_NAME]"
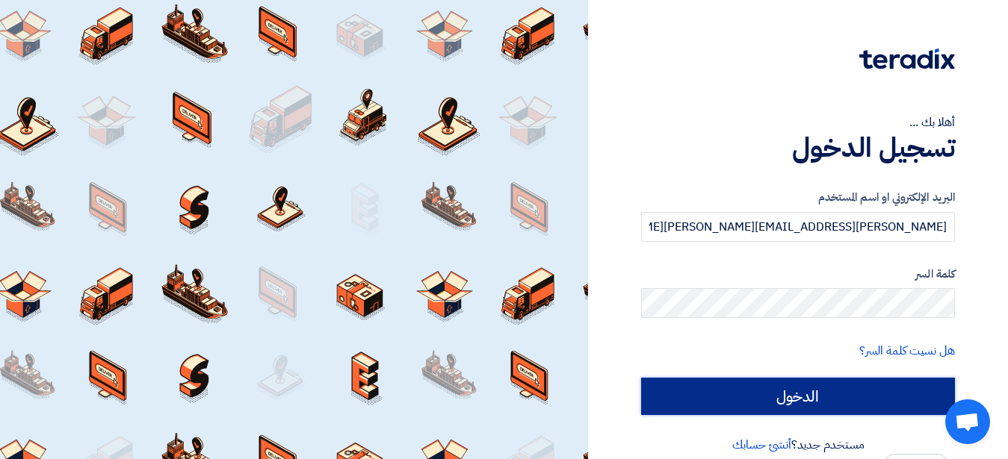
click at [825, 400] on input "الدخول" at bounding box center [798, 396] width 314 height 37
type input "Sign in"
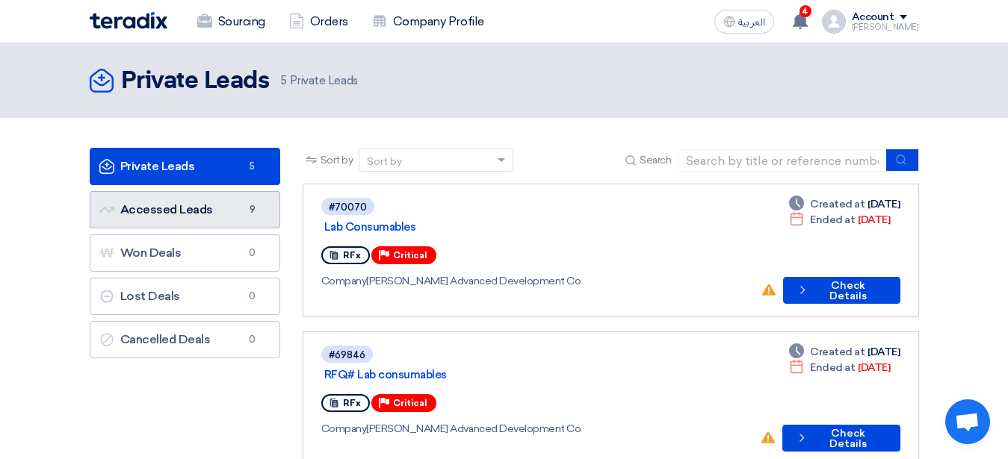
click at [186, 213] on link "Accessed Leads Accessed Leads 9" at bounding box center [185, 209] width 190 height 37
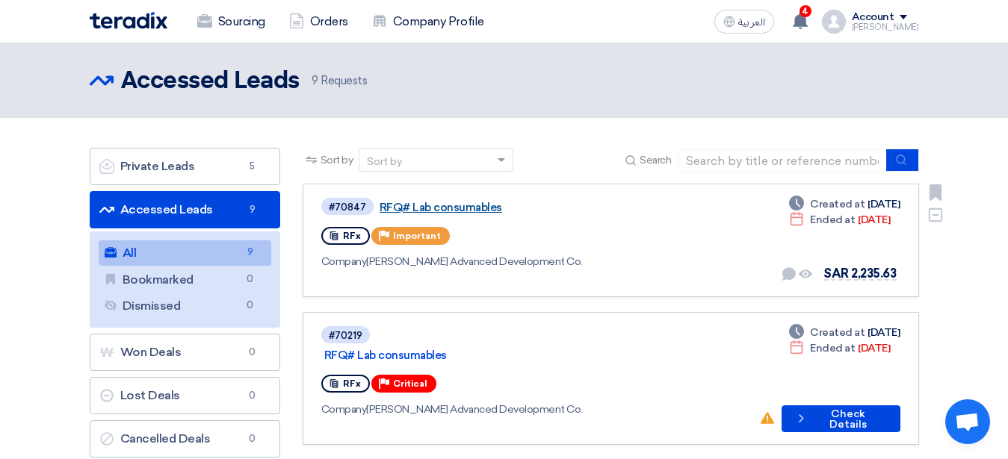
click at [462, 204] on link "RFQ# Lab consumables" at bounding box center [565, 207] width 373 height 13
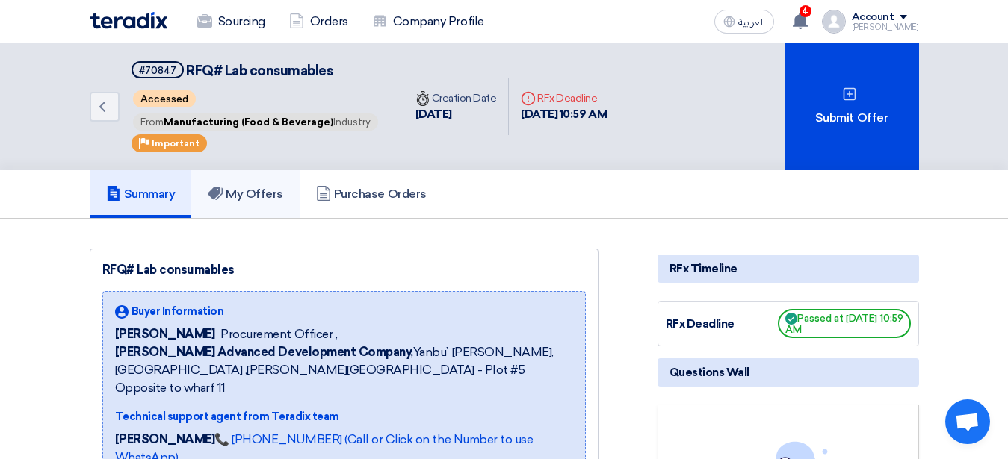
click at [252, 179] on link "My Offers" at bounding box center [245, 194] width 108 height 48
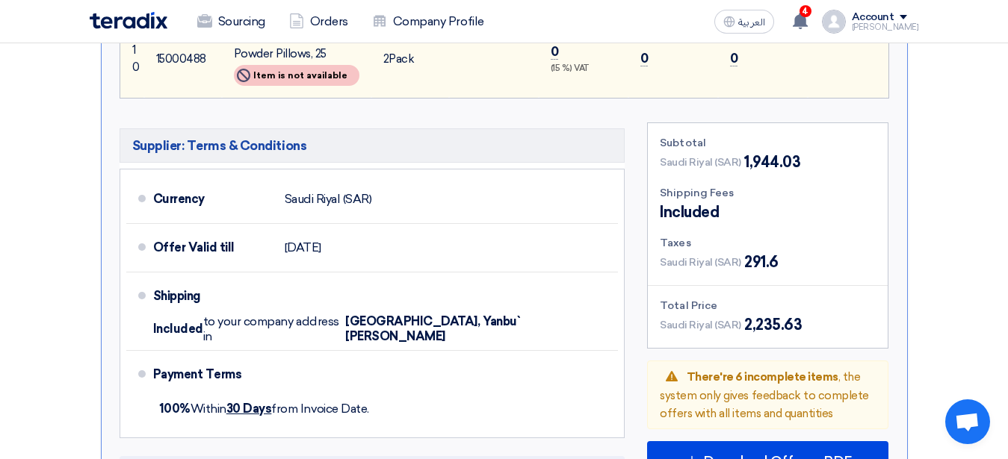
scroll to position [1524, 0]
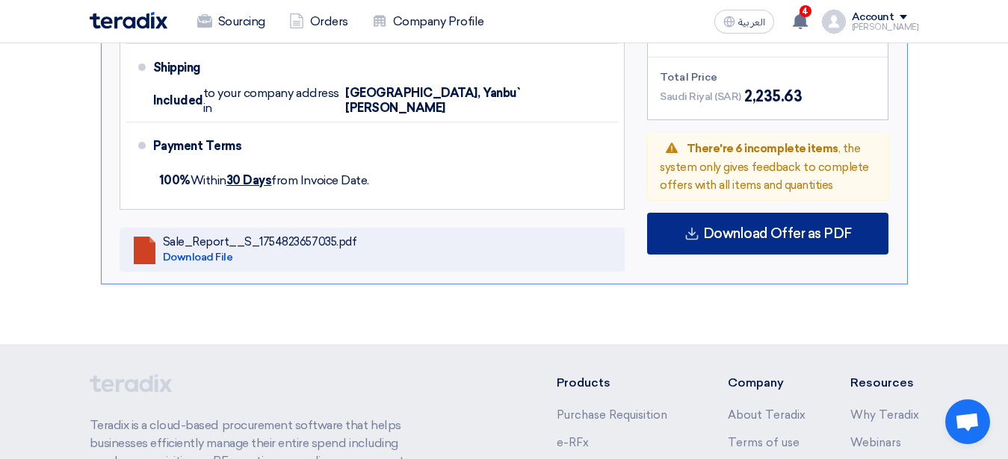
click at [692, 226] on icon at bounding box center [691, 233] width 15 height 15
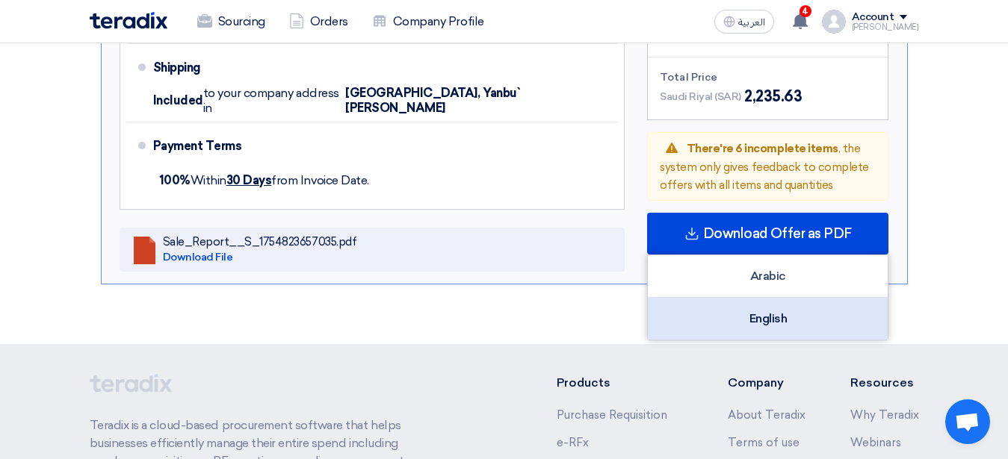
click at [739, 303] on div "English" at bounding box center [768, 319] width 240 height 42
